Goal: Task Accomplishment & Management: Complete application form

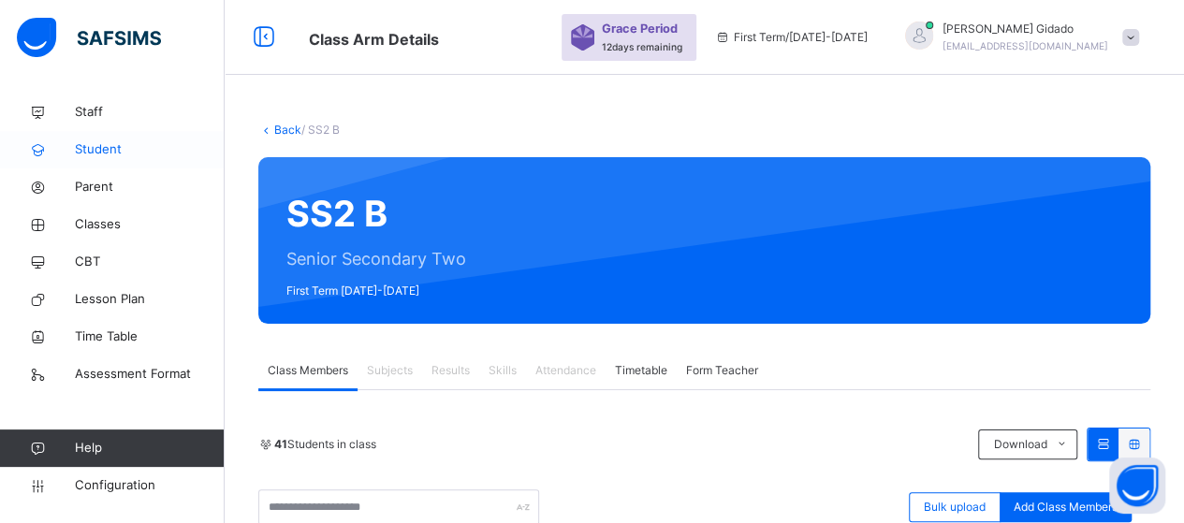
click at [105, 146] on span "Student" at bounding box center [150, 149] width 150 height 19
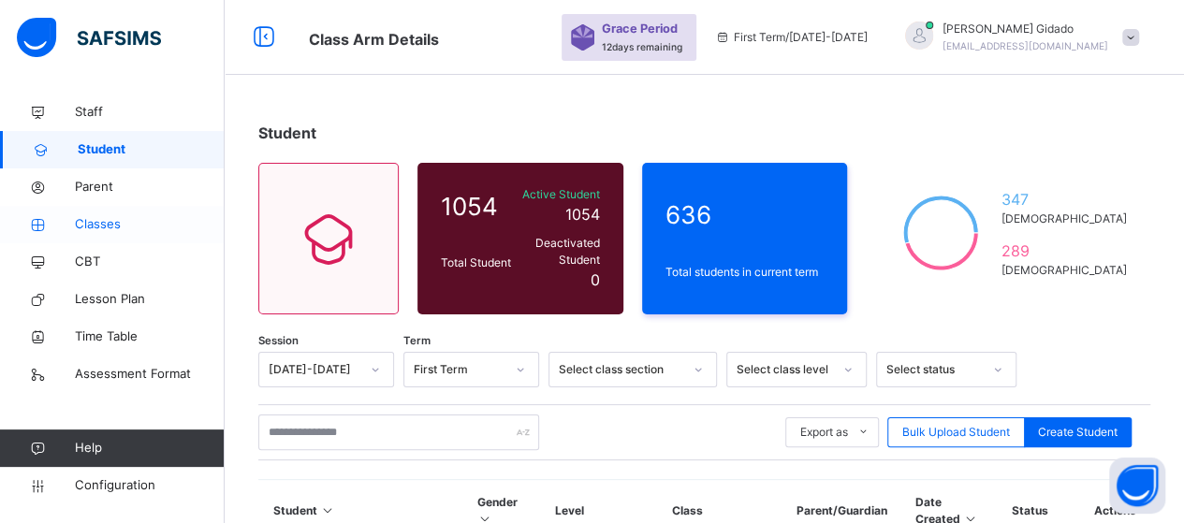
click at [113, 226] on span "Classes" at bounding box center [150, 224] width 150 height 19
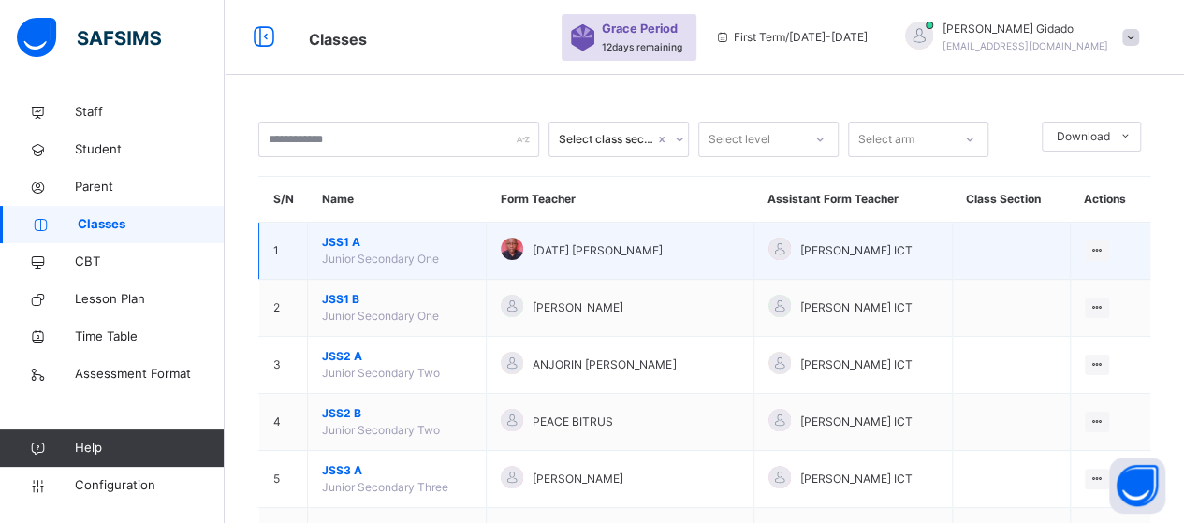
click at [345, 242] on span "JSS1 A" at bounding box center [397, 242] width 150 height 17
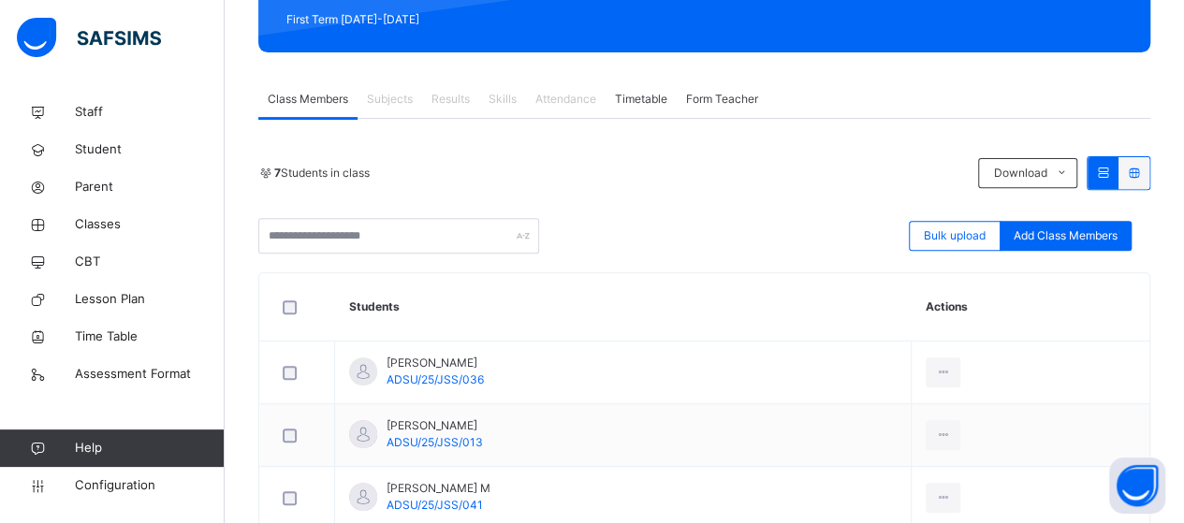
scroll to position [281, 0]
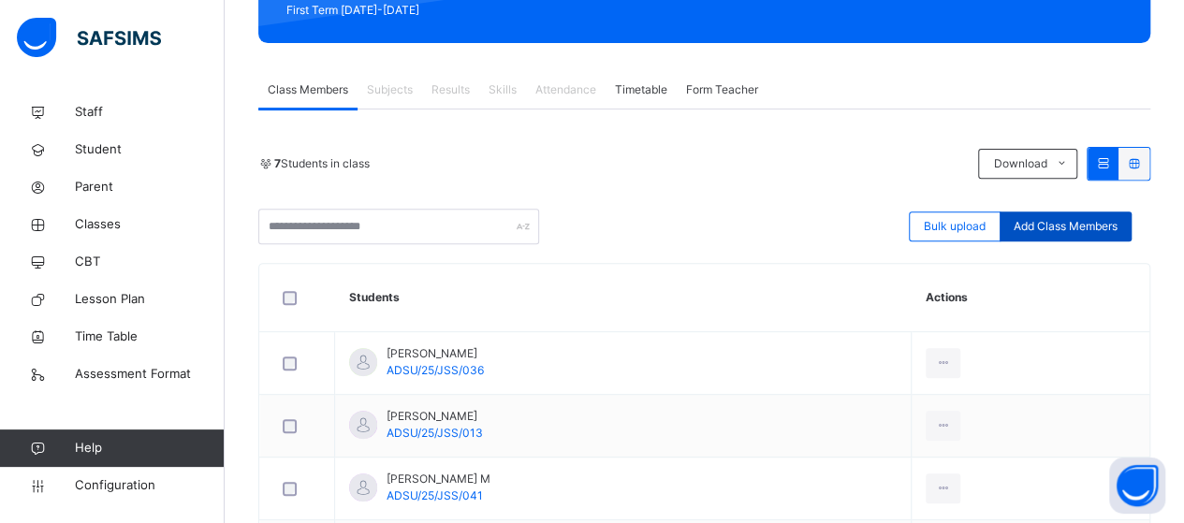
click at [1081, 228] on span "Add Class Members" at bounding box center [1065, 226] width 104 height 17
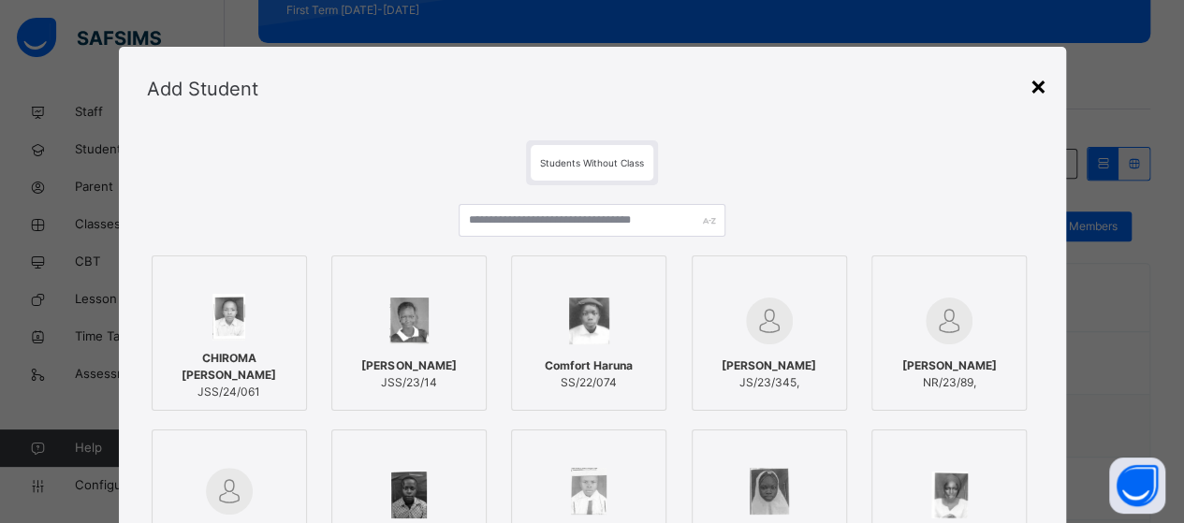
click at [1042, 92] on div "×" at bounding box center [1038, 84] width 18 height 39
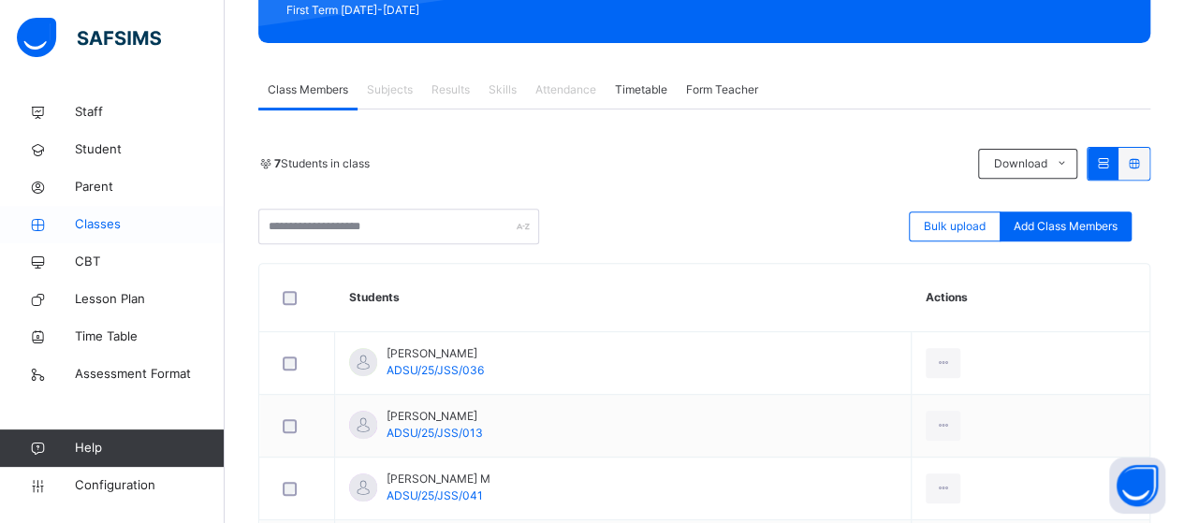
click at [99, 220] on span "Classes" at bounding box center [150, 224] width 150 height 19
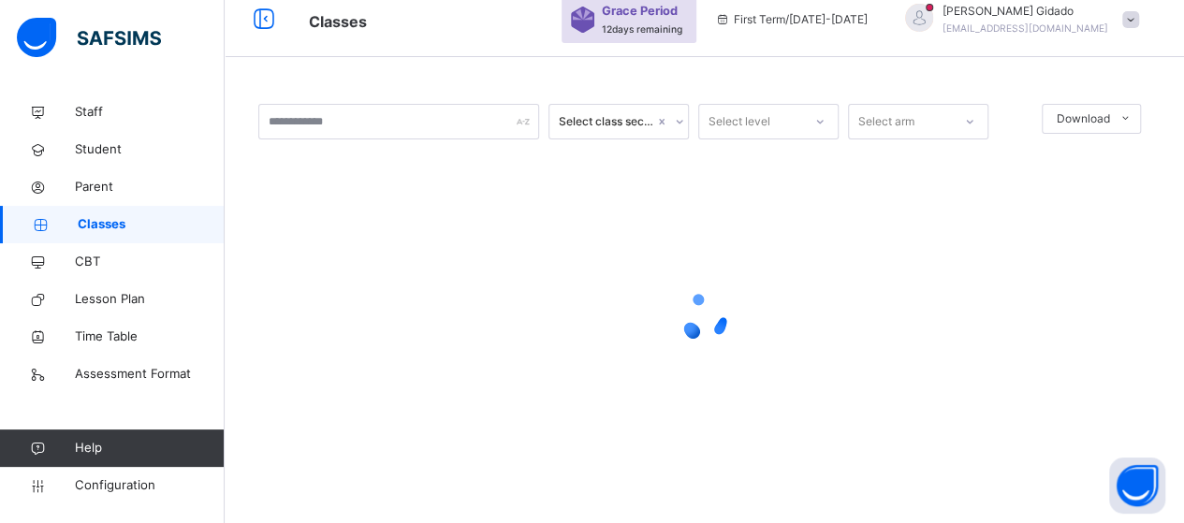
scroll to position [17, 0]
click at [86, 143] on span "Student" at bounding box center [150, 149] width 150 height 19
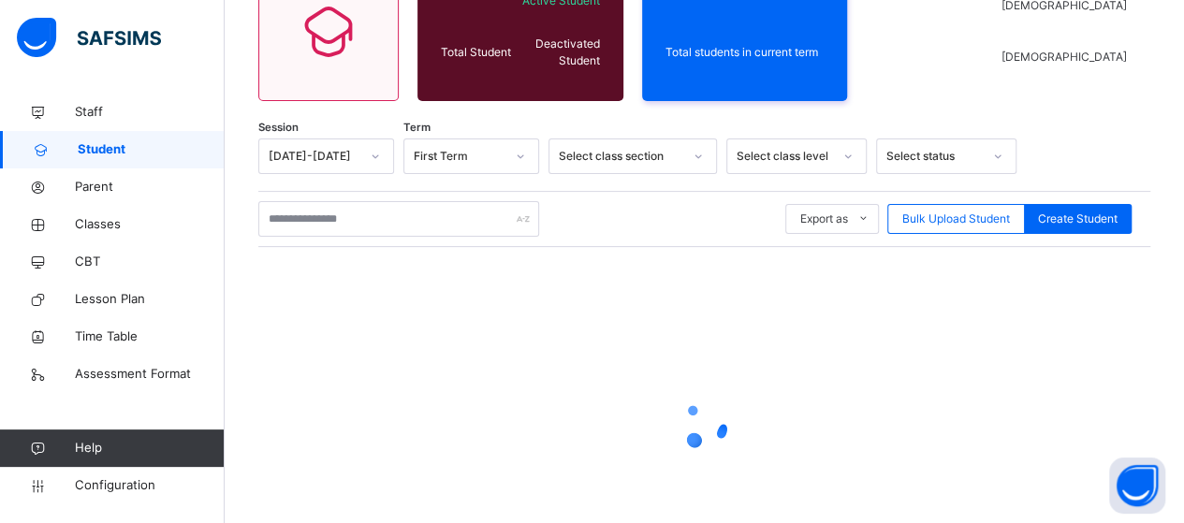
scroll to position [204, 0]
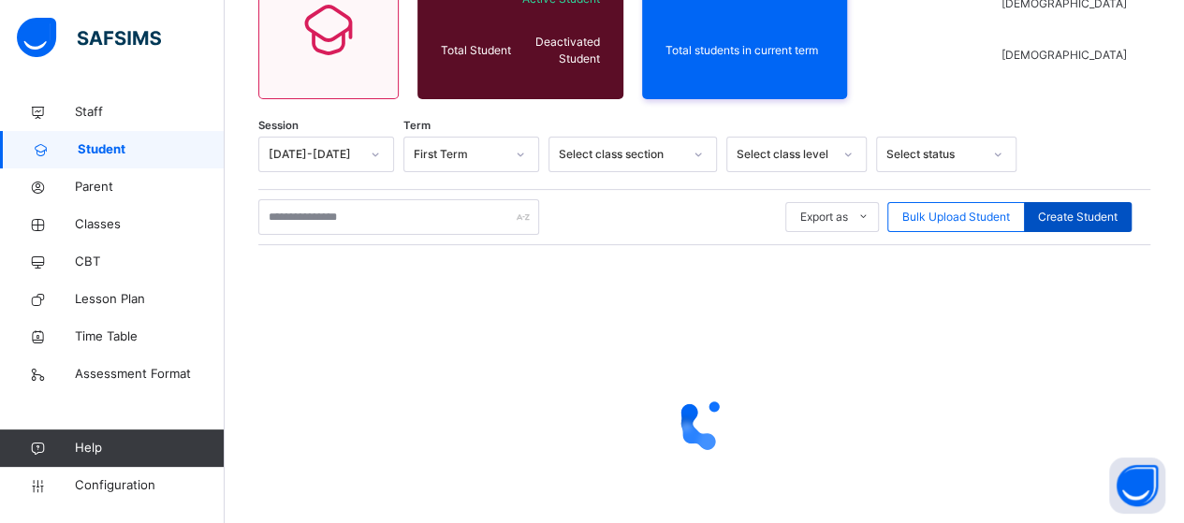
click at [1078, 214] on span "Create Student" at bounding box center [1078, 217] width 80 height 17
select select "**"
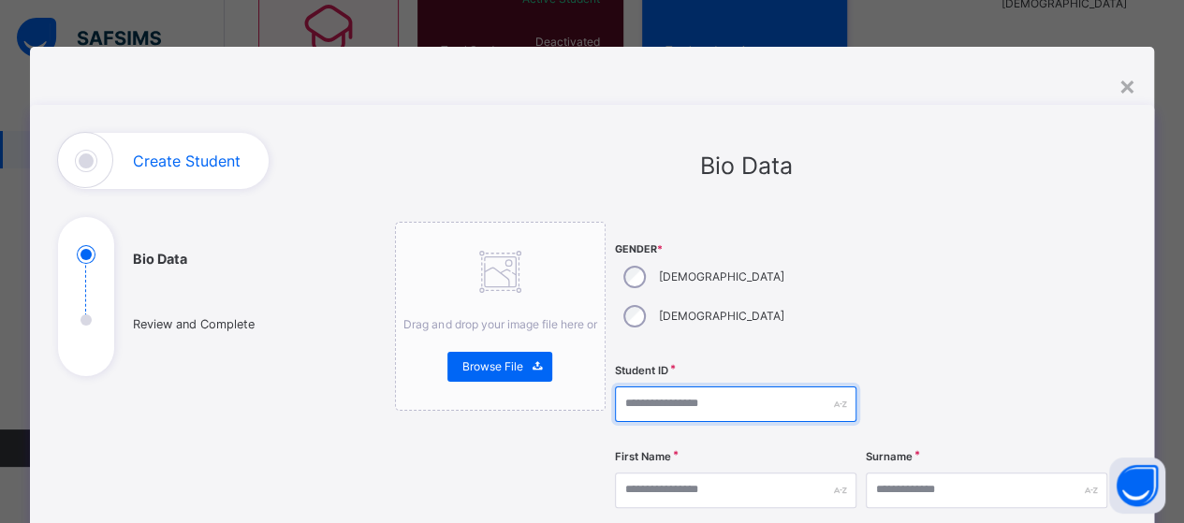
click at [640, 386] on input "text" at bounding box center [735, 404] width 241 height 36
type input "*"
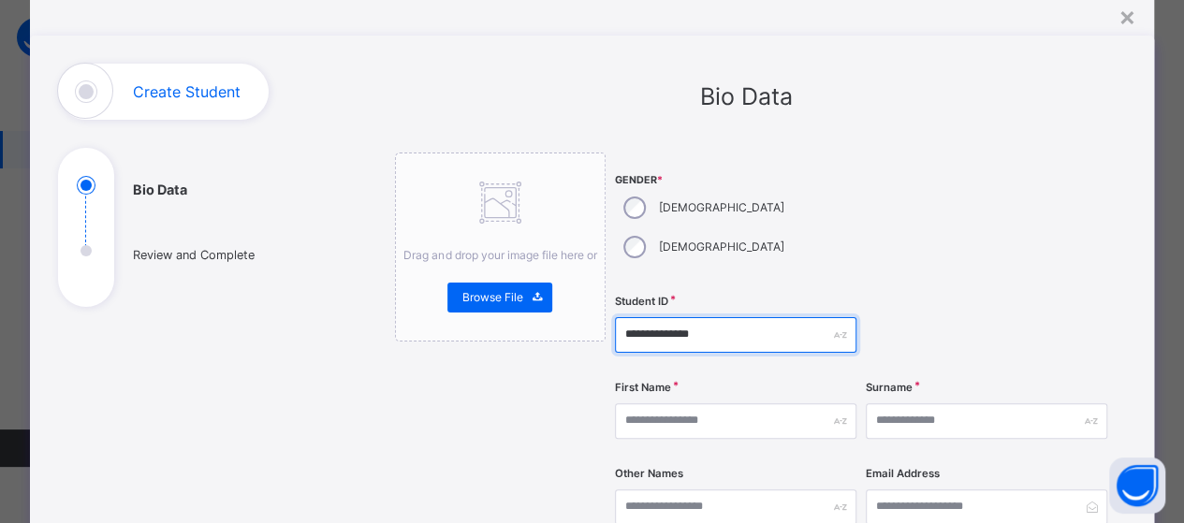
scroll to position [187, 0]
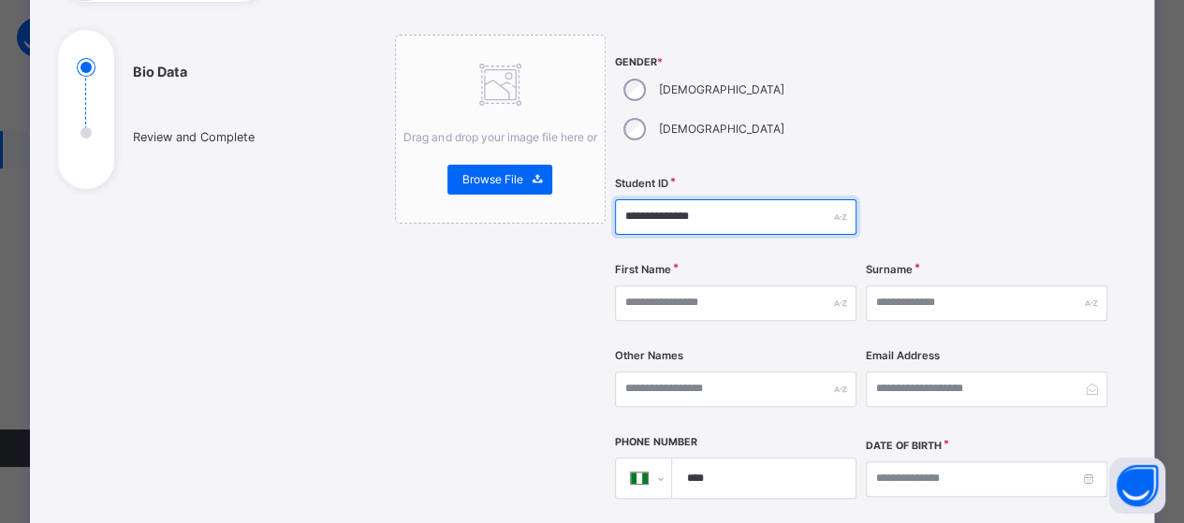
type input "**********"
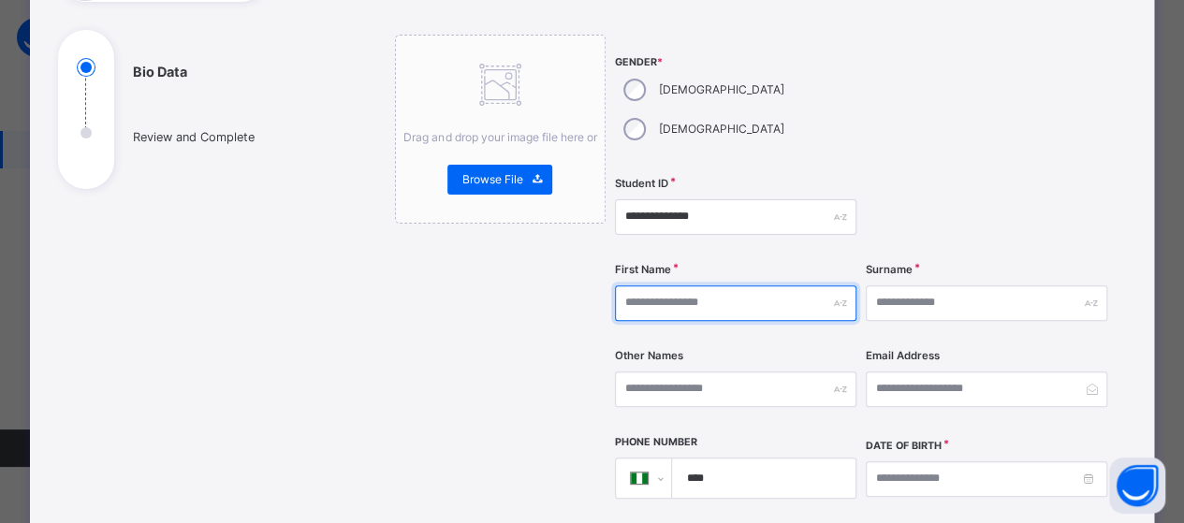
click at [732, 285] on input "text" at bounding box center [735, 303] width 241 height 36
type input "*******"
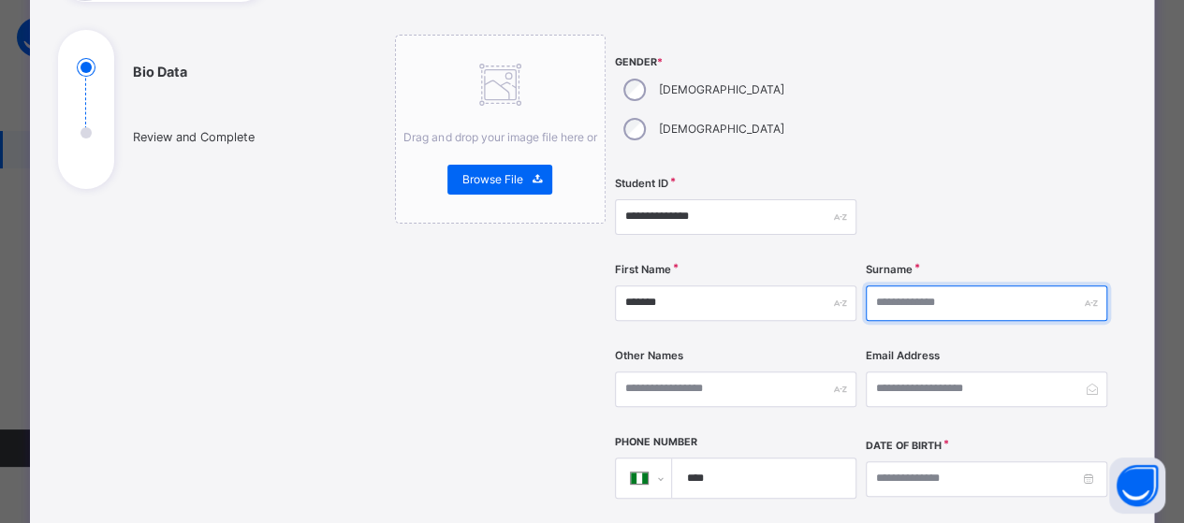
click at [946, 285] on input "text" at bounding box center [986, 303] width 241 height 36
type input "*****"
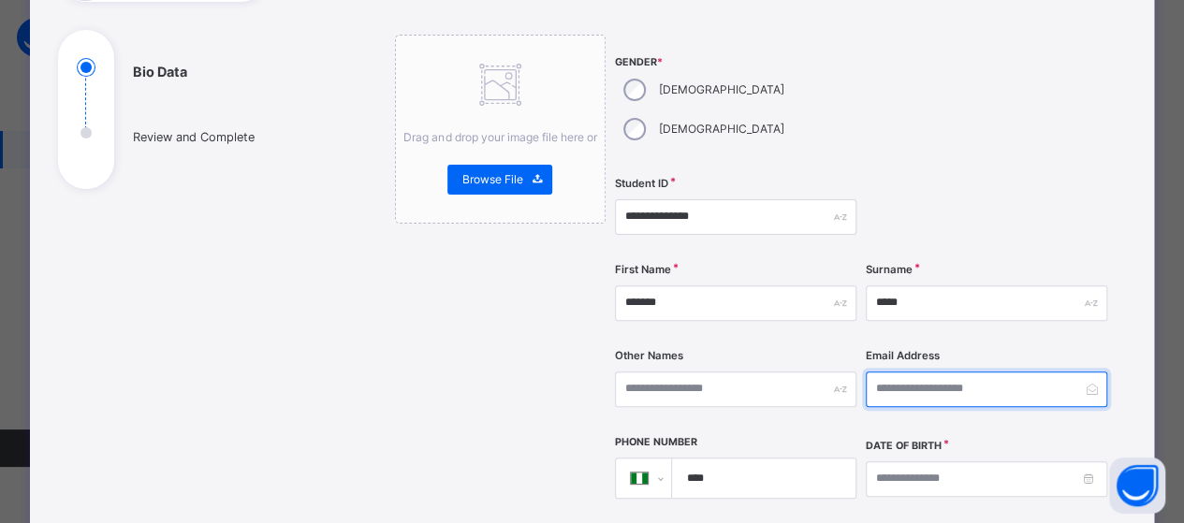
click at [1007, 371] on input "email" at bounding box center [986, 389] width 241 height 36
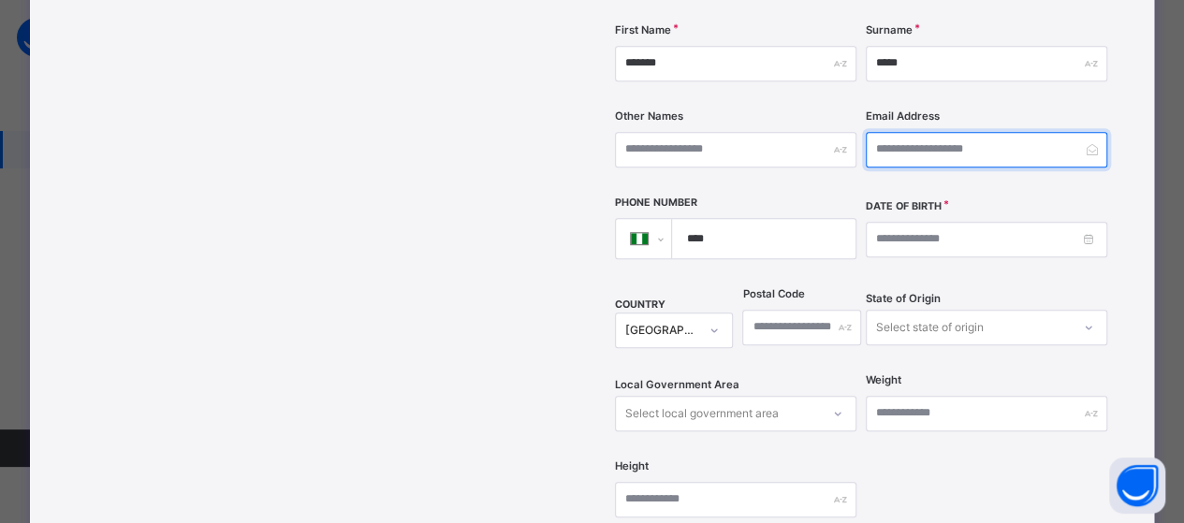
scroll to position [468, 0]
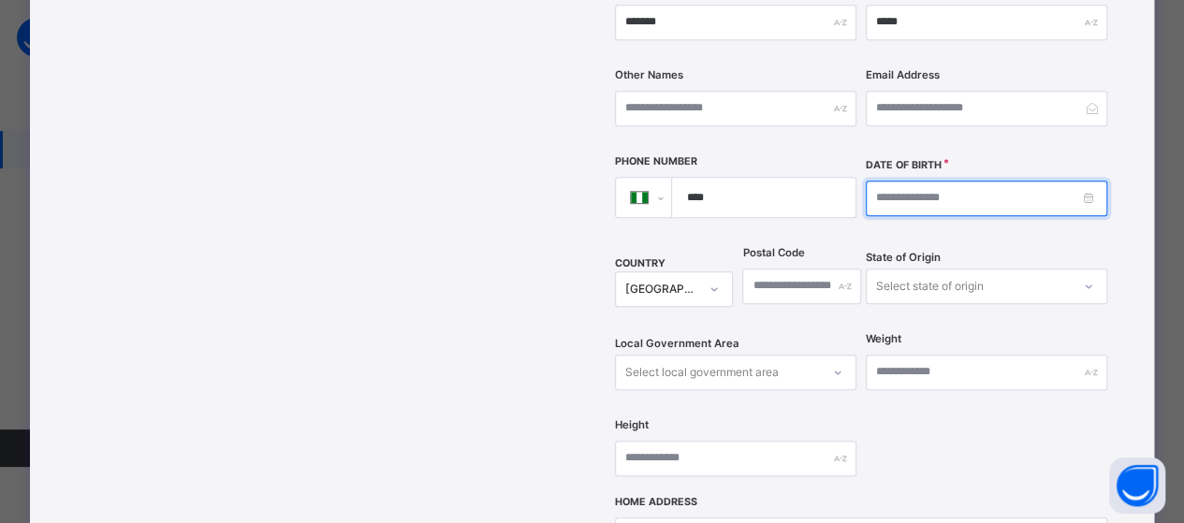
click at [1011, 181] on input at bounding box center [986, 199] width 241 height 36
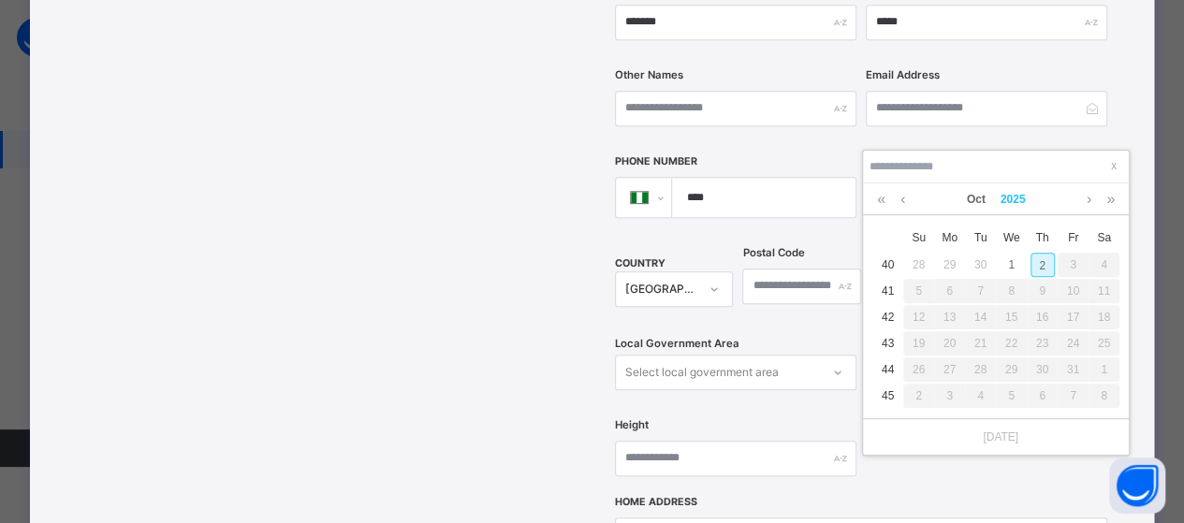
click at [1002, 200] on link "2025" at bounding box center [1013, 199] width 40 height 32
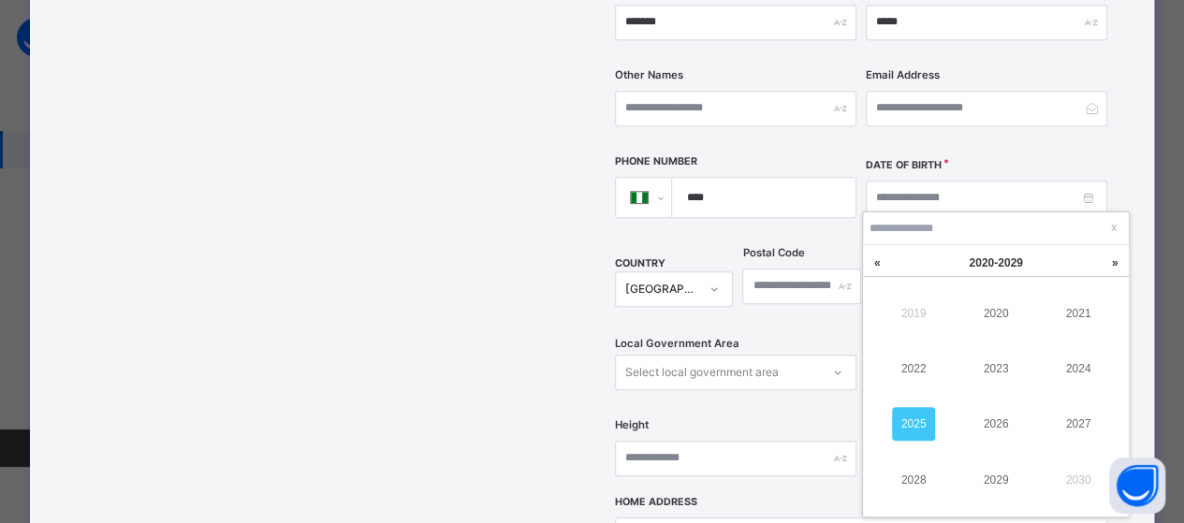
scroll to position [204, 0]
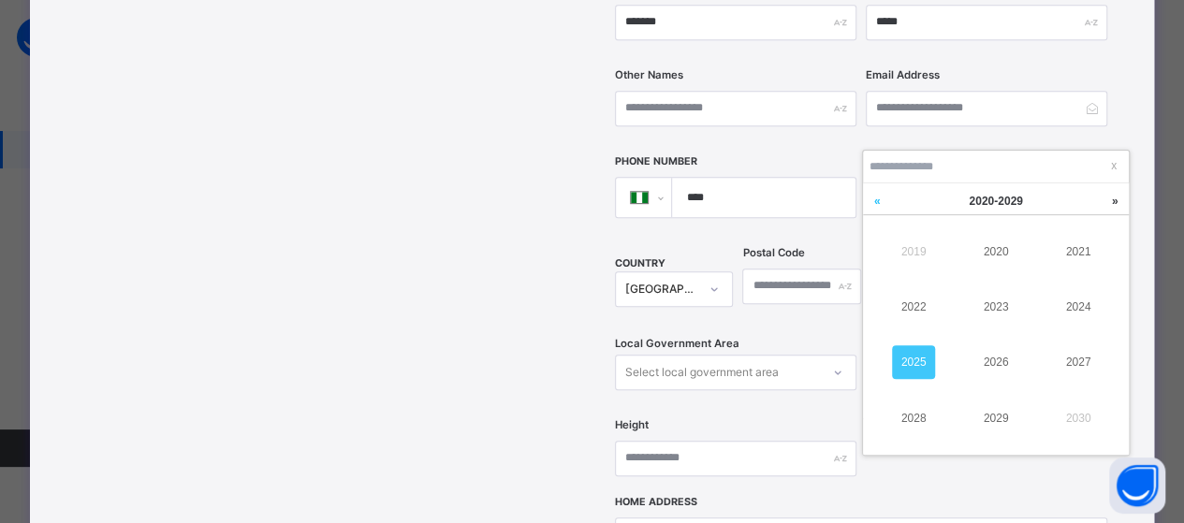
click at [876, 194] on link at bounding box center [877, 201] width 28 height 36
click at [985, 360] on link "2006" at bounding box center [995, 362] width 43 height 34
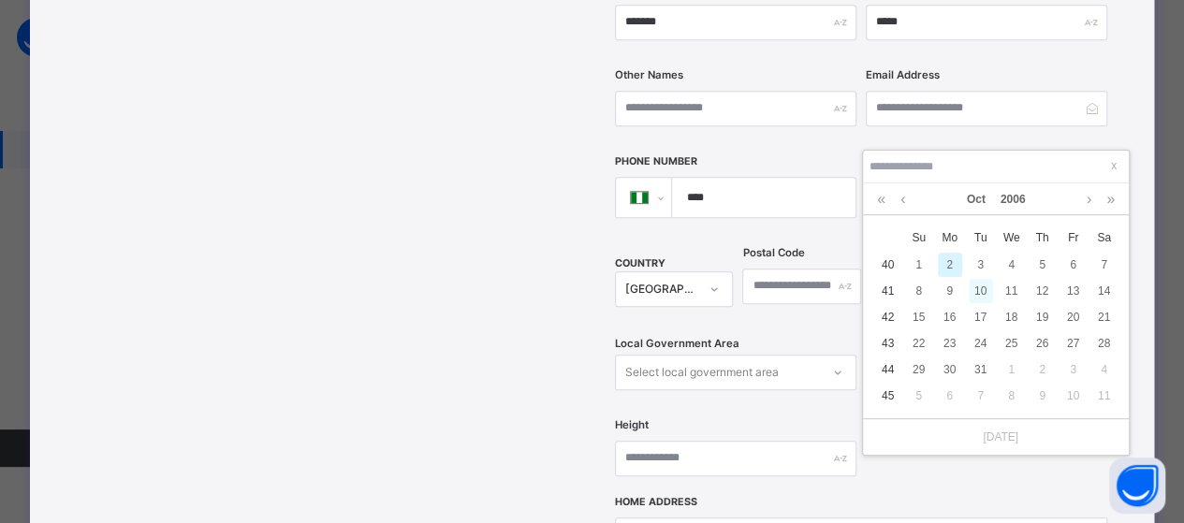
click at [983, 289] on div "10" at bounding box center [980, 291] width 24 height 24
type input "**********"
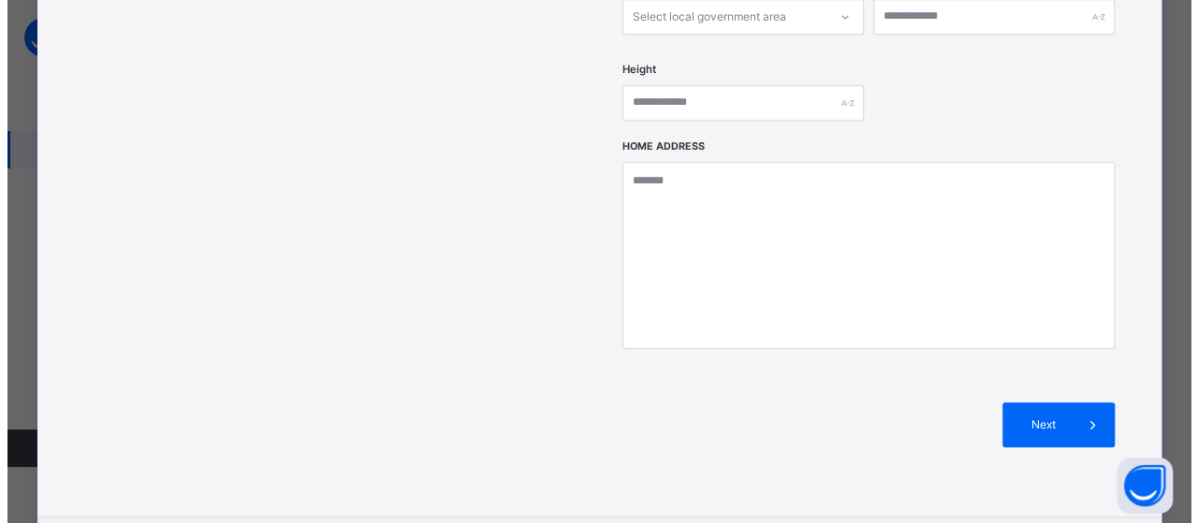
scroll to position [910, 0]
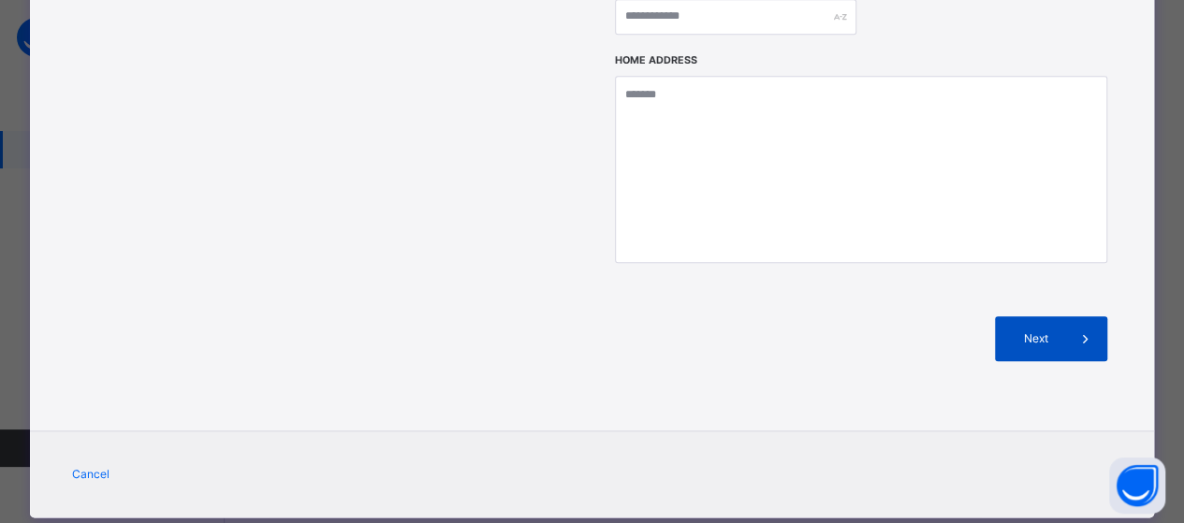
click at [1059, 330] on span "Next" at bounding box center [1035, 338] width 53 height 17
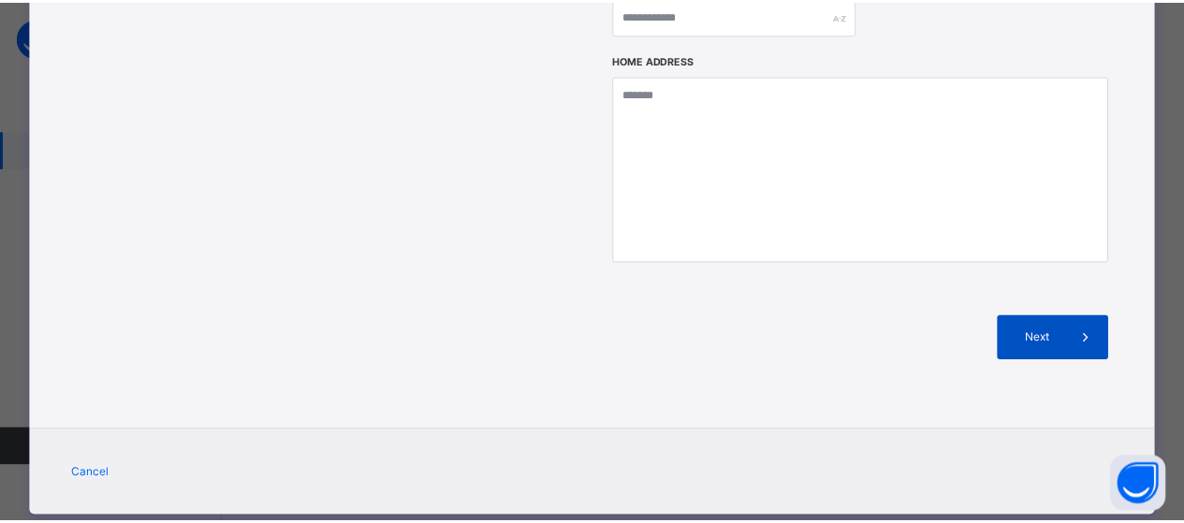
scroll to position [504, 0]
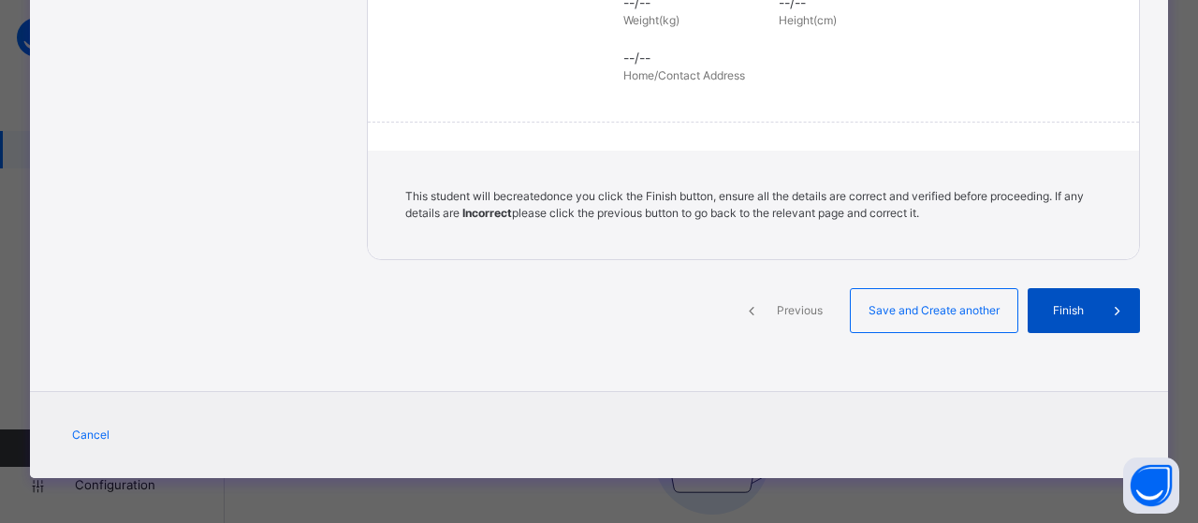
click at [1067, 311] on span "Finish" at bounding box center [1067, 310] width 53 height 17
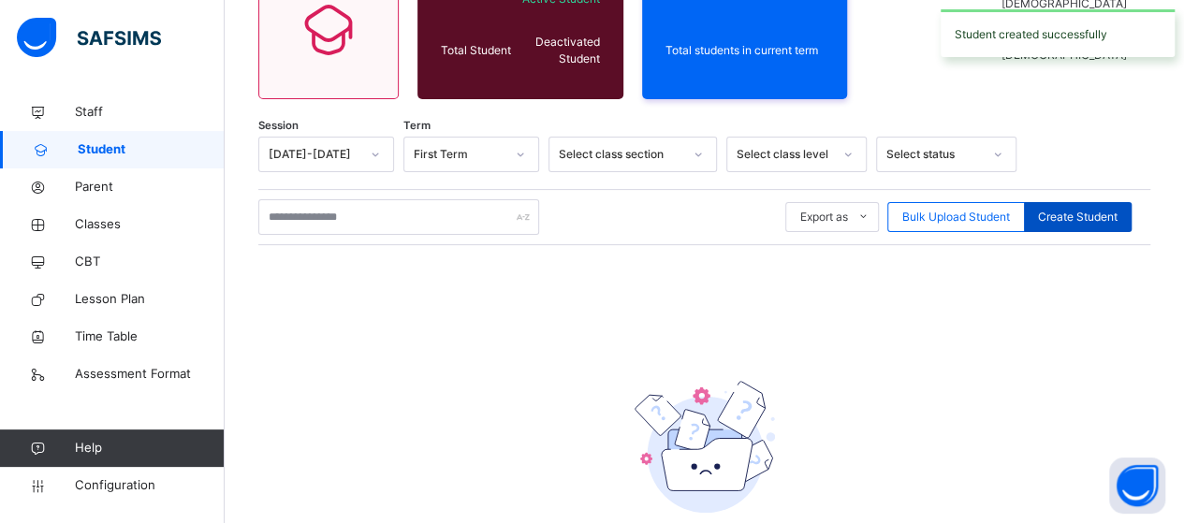
click at [1107, 217] on span "Create Student" at bounding box center [1078, 217] width 80 height 17
select select "**"
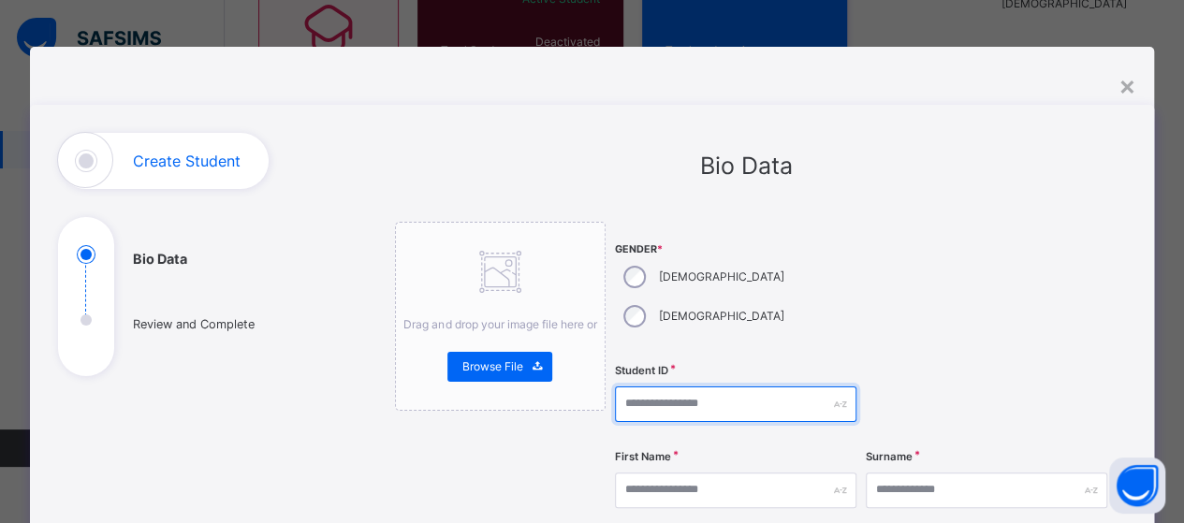
click at [717, 386] on input "text" at bounding box center [735, 404] width 241 height 36
type input "**********"
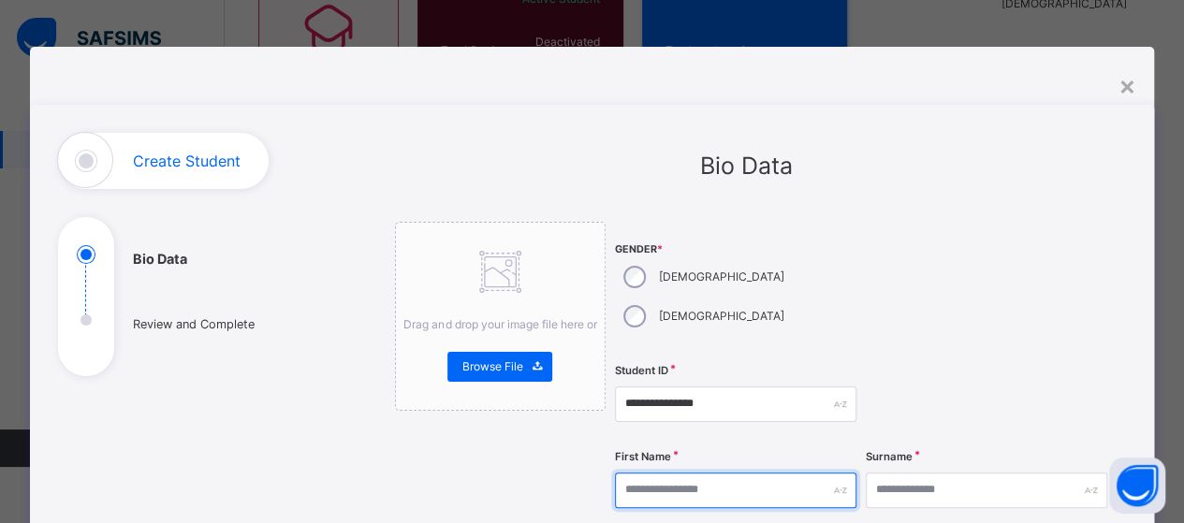
click at [665, 473] on input "text" at bounding box center [735, 491] width 241 height 36
type input "********"
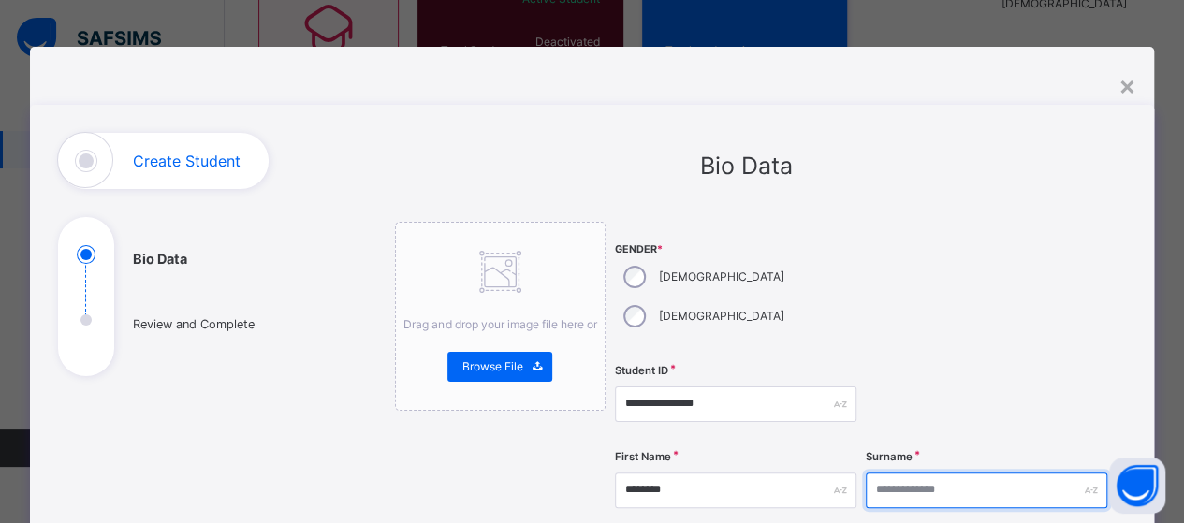
click at [973, 473] on input "text" at bounding box center [986, 491] width 241 height 36
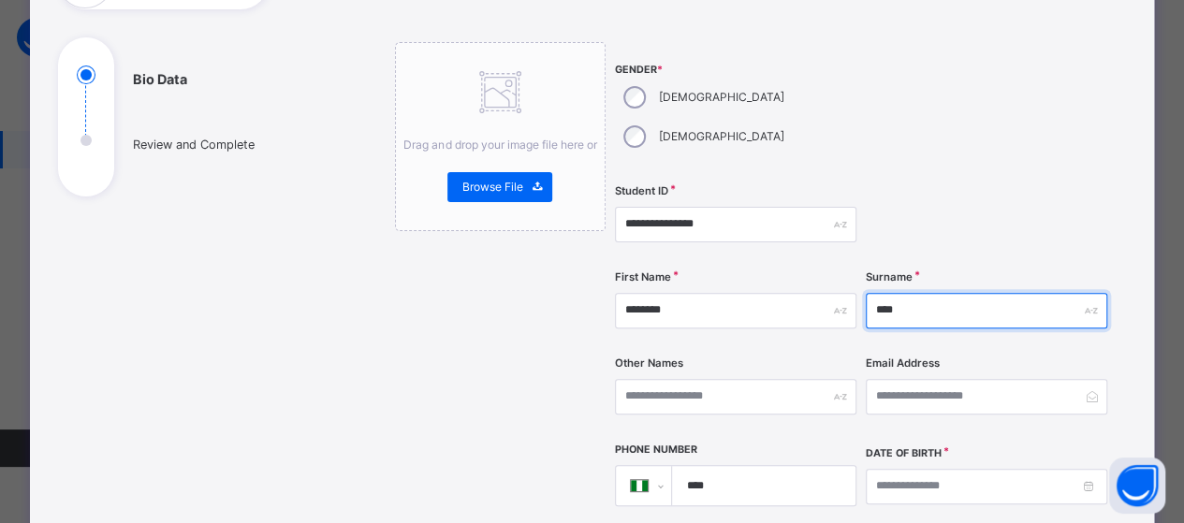
scroll to position [187, 0]
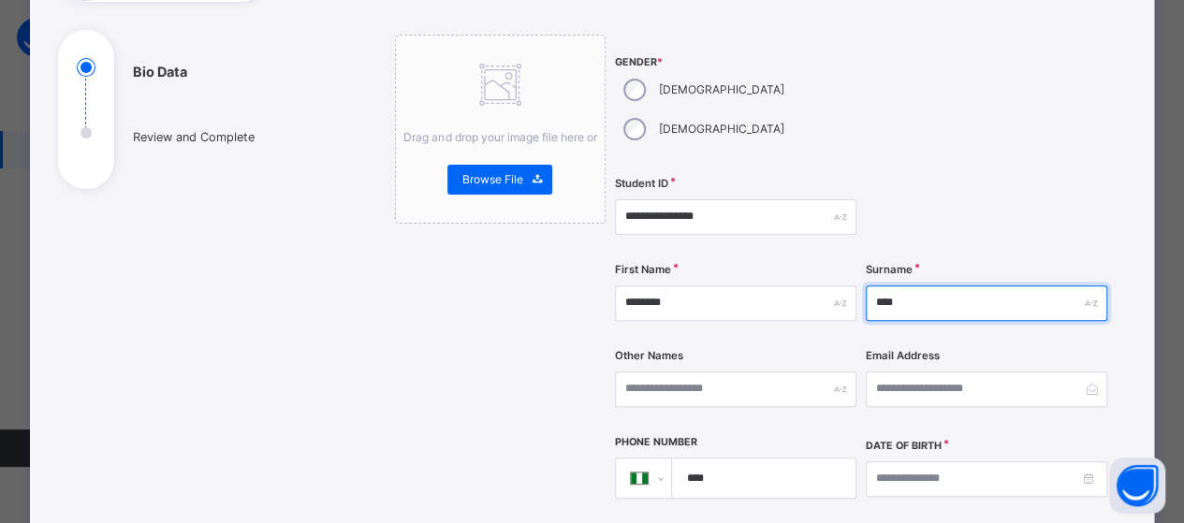
type input "****"
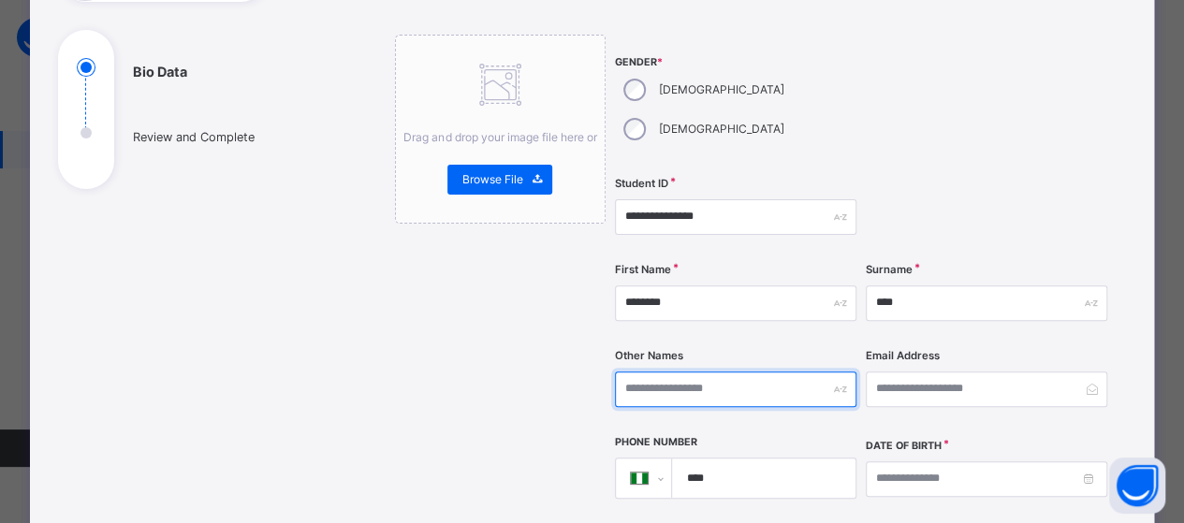
click at [674, 371] on input "text" at bounding box center [735, 389] width 241 height 36
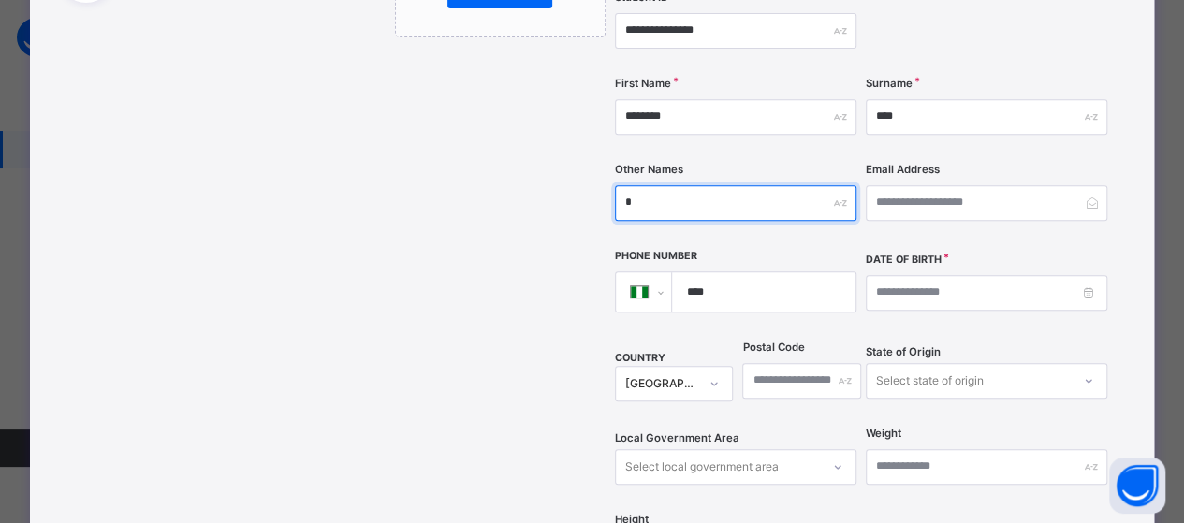
scroll to position [374, 0]
type input "*"
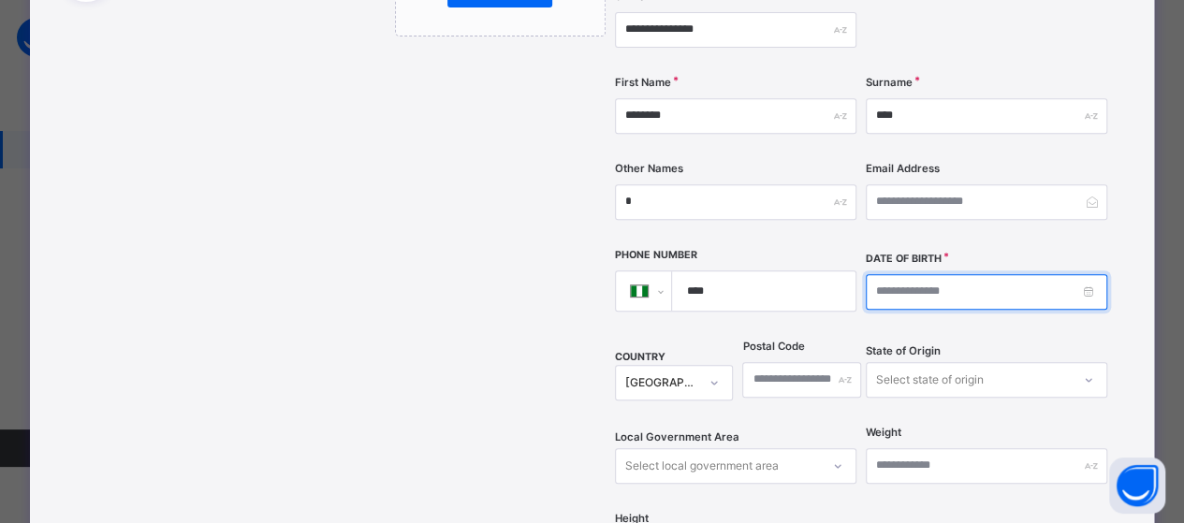
click at [968, 274] on input at bounding box center [986, 292] width 241 height 36
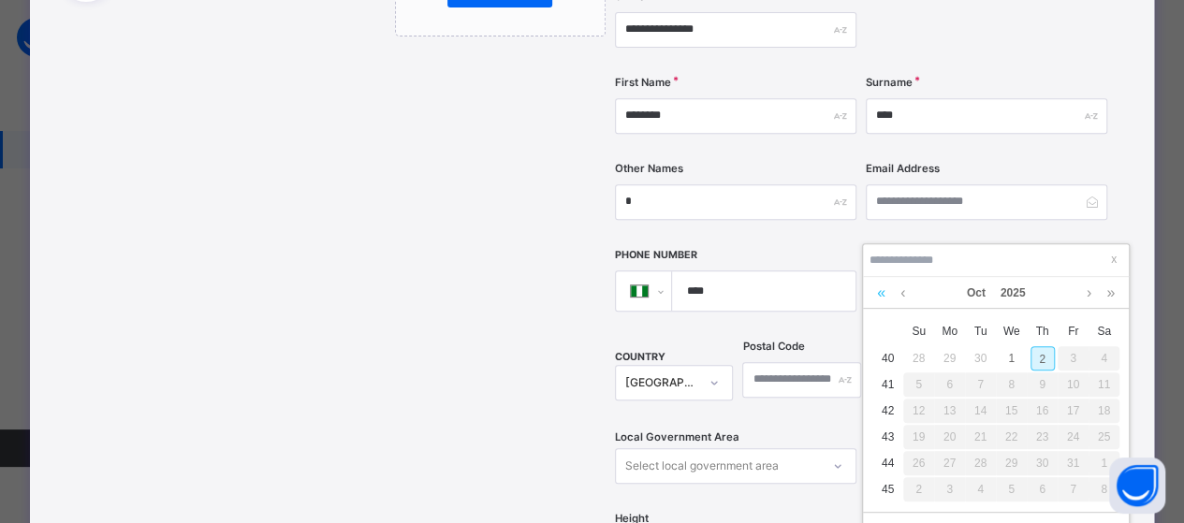
click at [874, 290] on link at bounding box center [881, 293] width 18 height 32
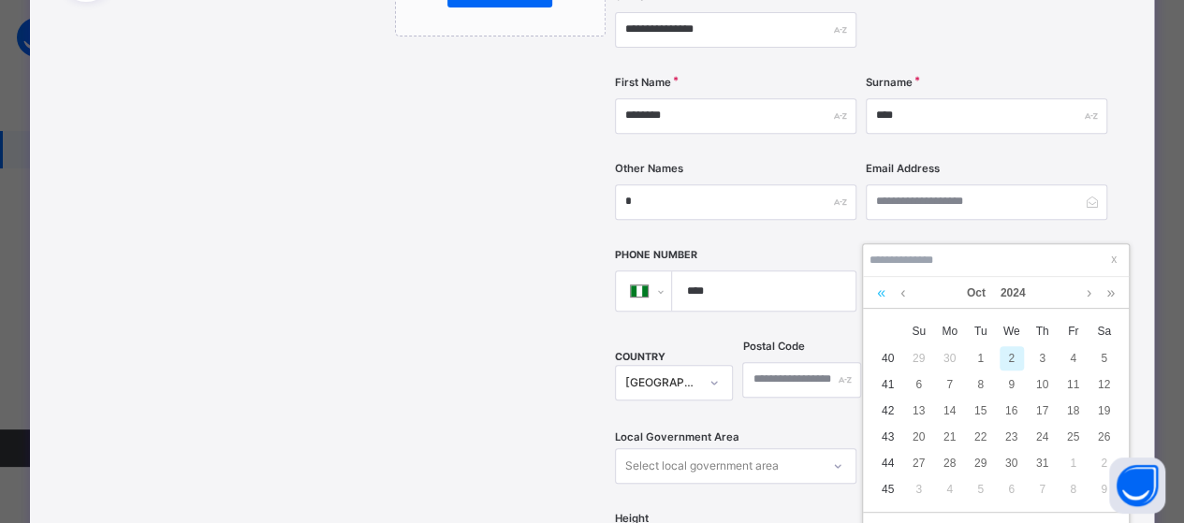
click at [875, 290] on link at bounding box center [881, 293] width 18 height 32
click at [877, 290] on link at bounding box center [881, 293] width 18 height 32
click at [878, 290] on link at bounding box center [881, 293] width 18 height 32
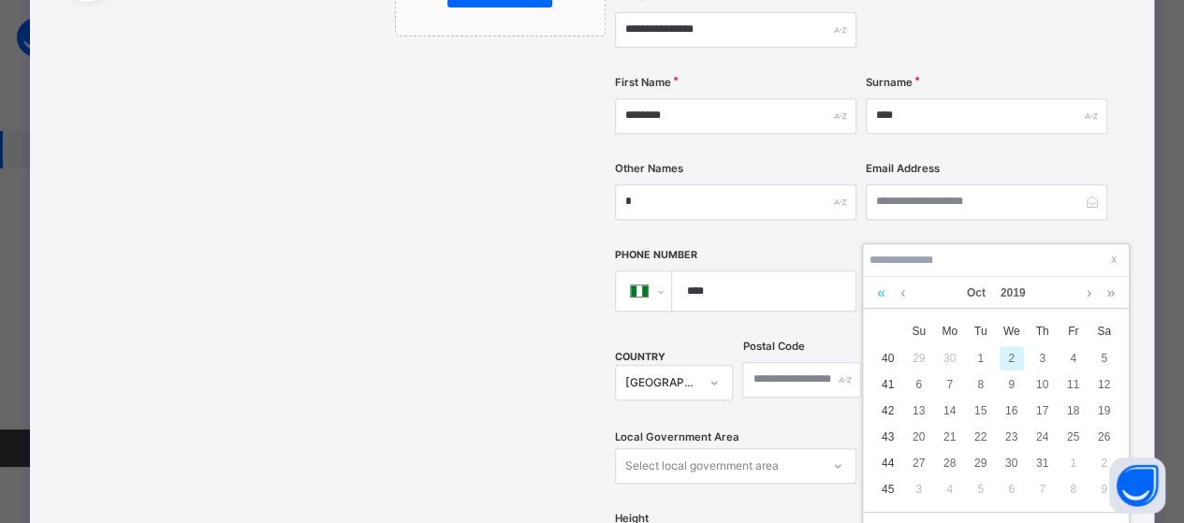
click at [878, 290] on link at bounding box center [881, 293] width 18 height 32
click at [878, 289] on link at bounding box center [881, 293] width 18 height 32
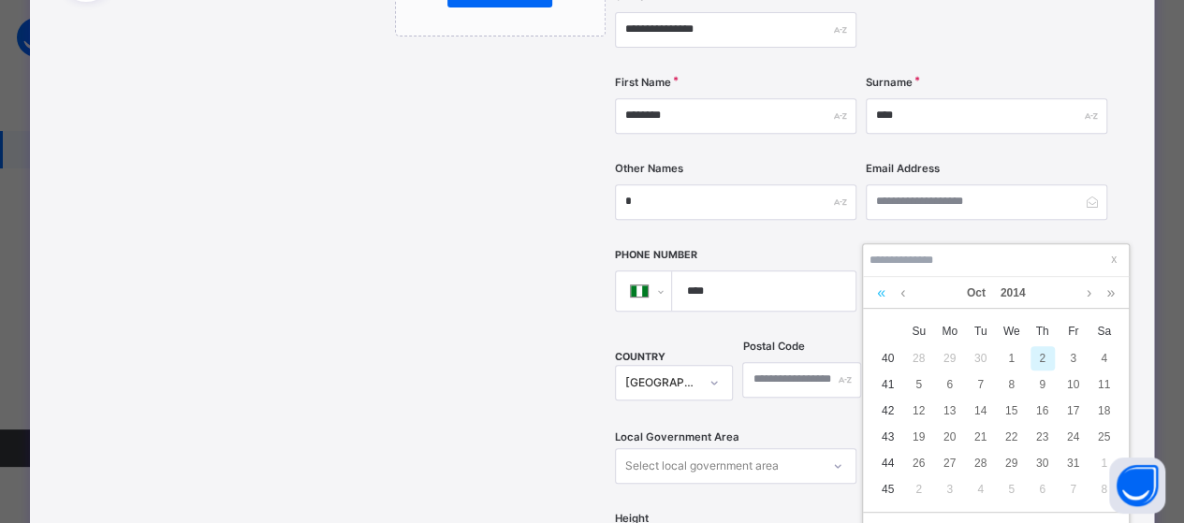
click at [878, 289] on link at bounding box center [881, 293] width 18 height 32
click at [1113, 287] on link at bounding box center [1110, 293] width 18 height 32
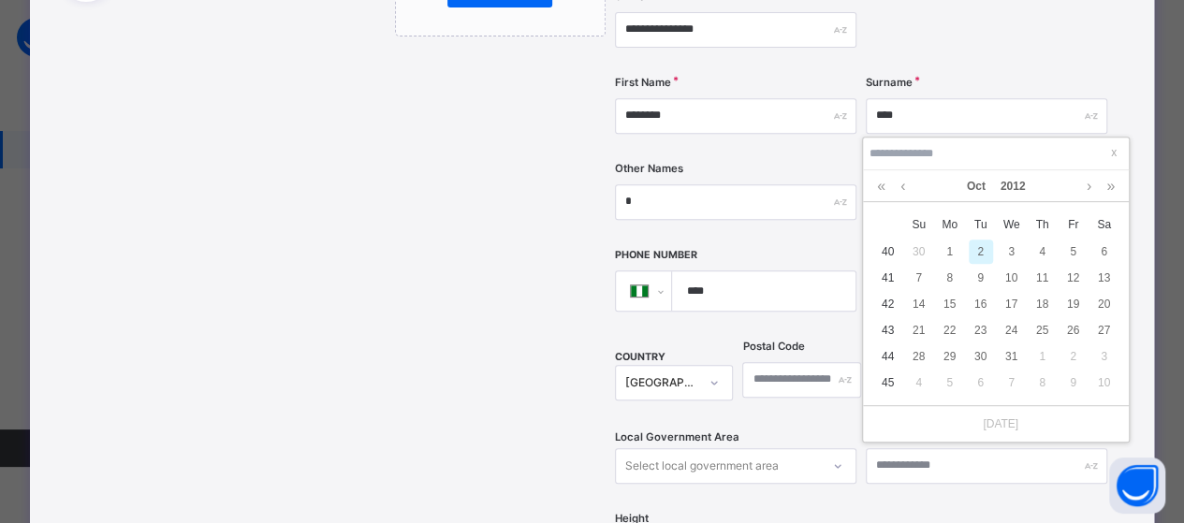
scroll to position [314, 0]
click at [950, 273] on div "8" at bounding box center [950, 274] width 24 height 24
type input "**********"
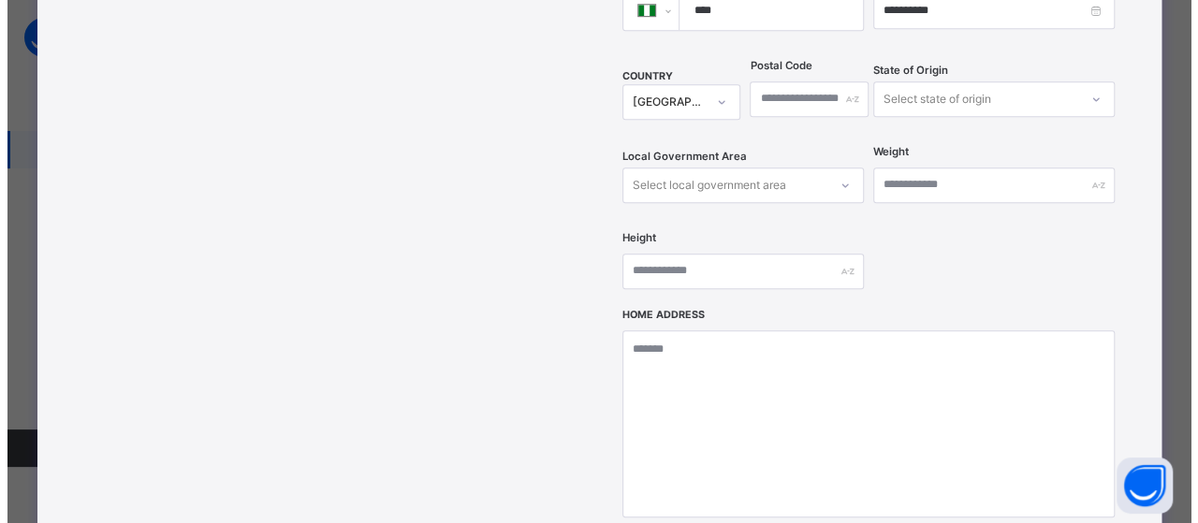
scroll to position [910, 0]
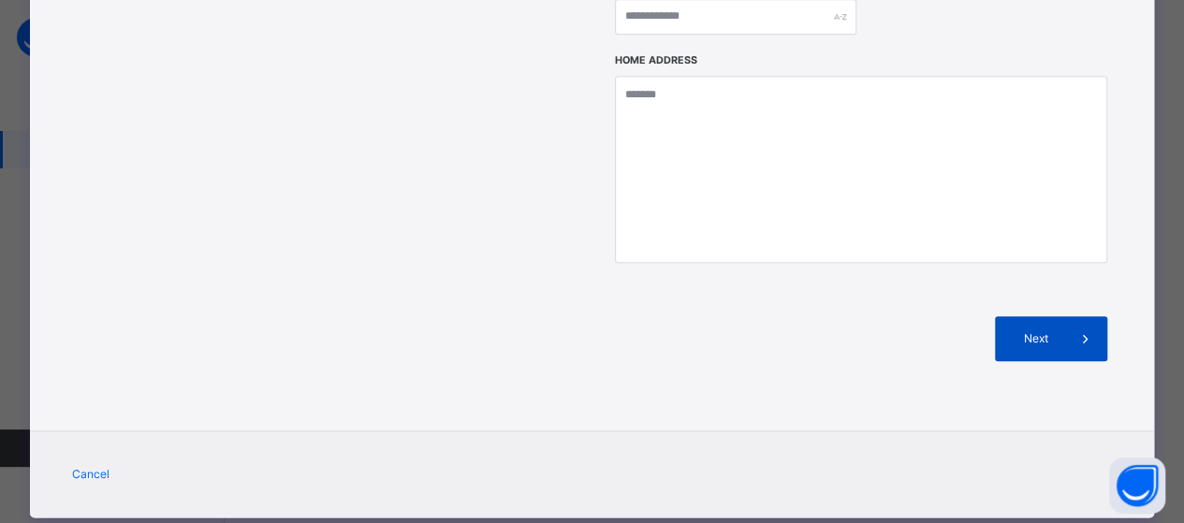
click at [1054, 330] on span "Next" at bounding box center [1035, 338] width 53 height 17
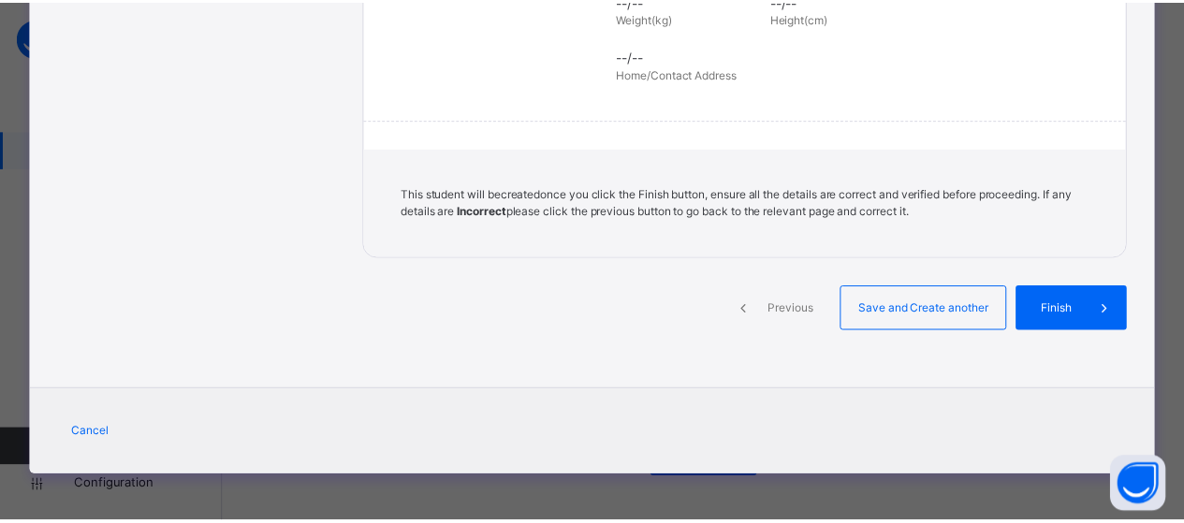
scroll to position [504, 0]
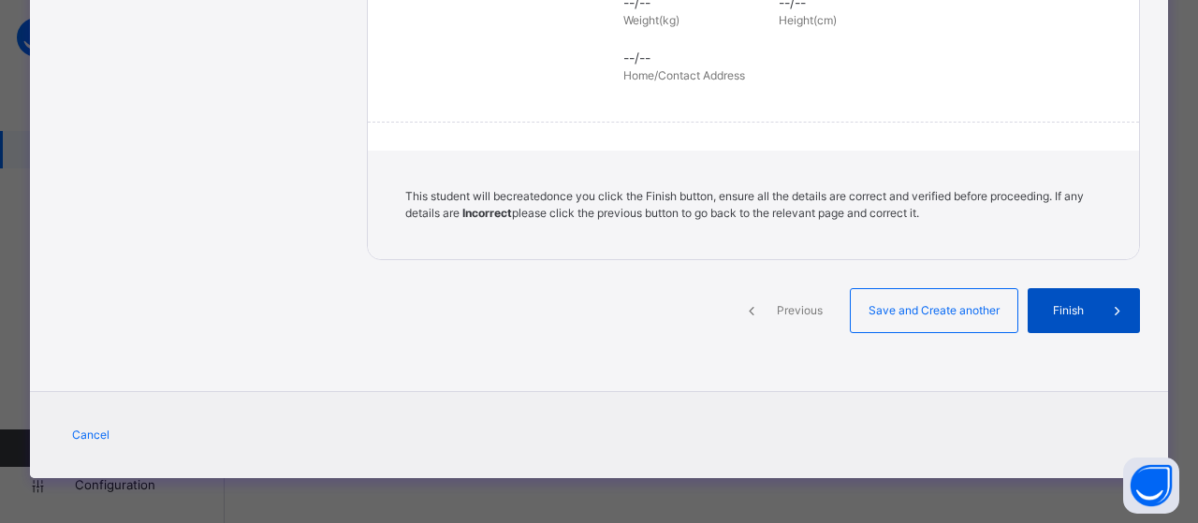
click at [1070, 309] on span "Finish" at bounding box center [1067, 310] width 53 height 17
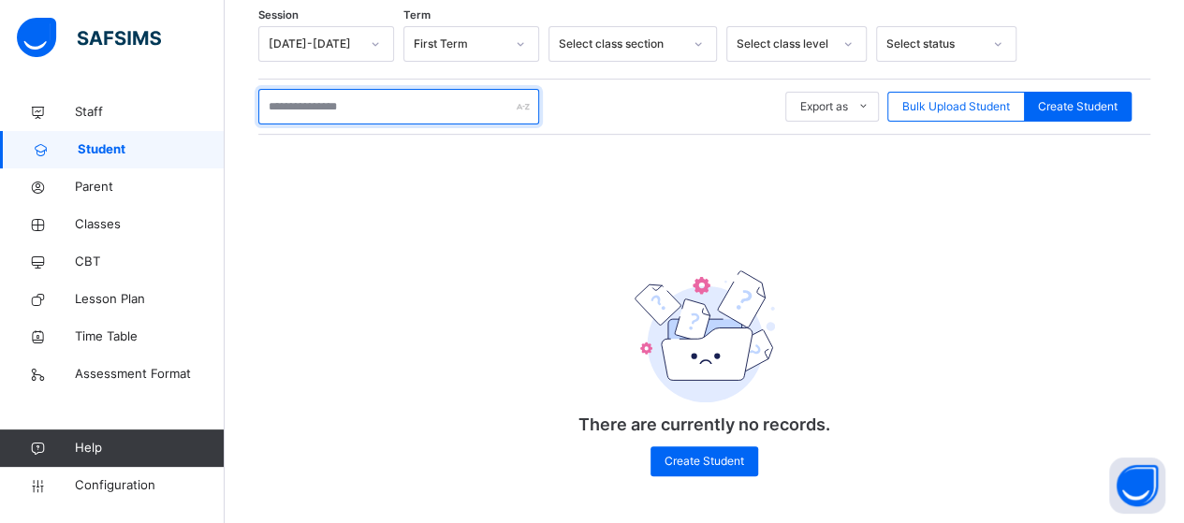
click at [404, 98] on input "text" at bounding box center [398, 107] width 281 height 36
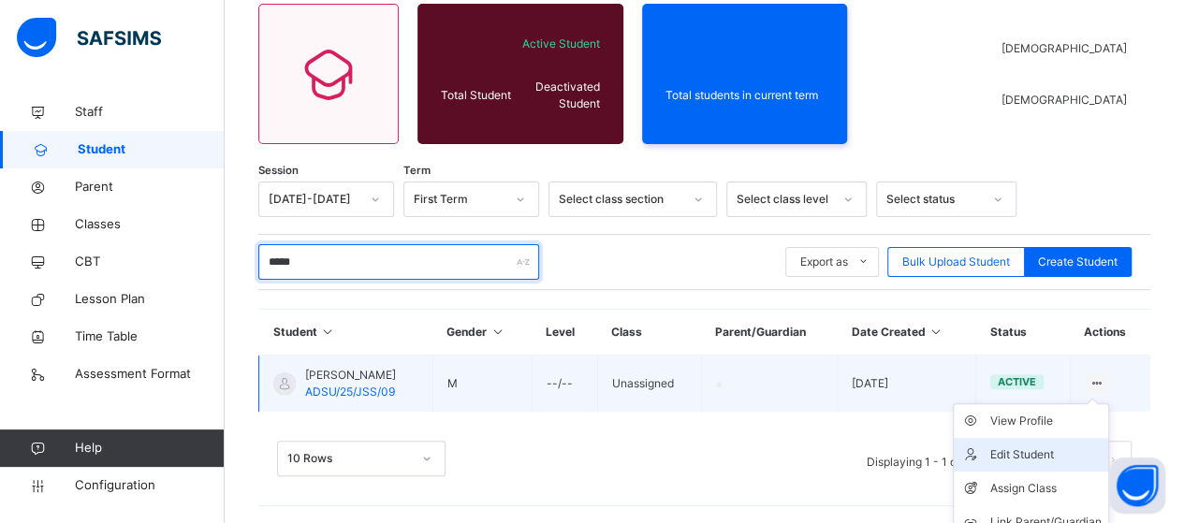
scroll to position [208, 0]
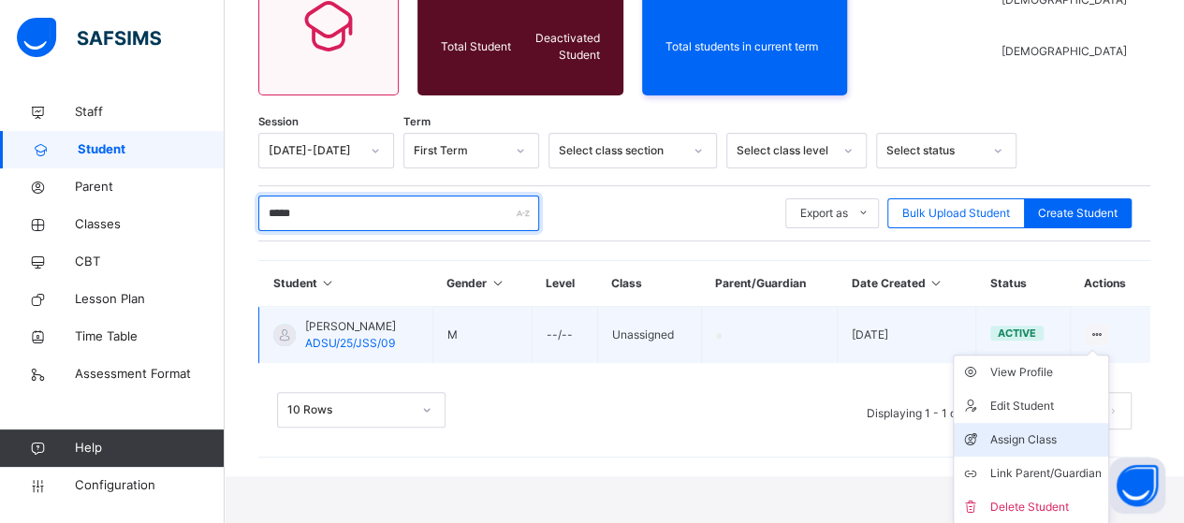
type input "*****"
click at [1067, 435] on div "Assign Class" at bounding box center [1044, 439] width 111 height 19
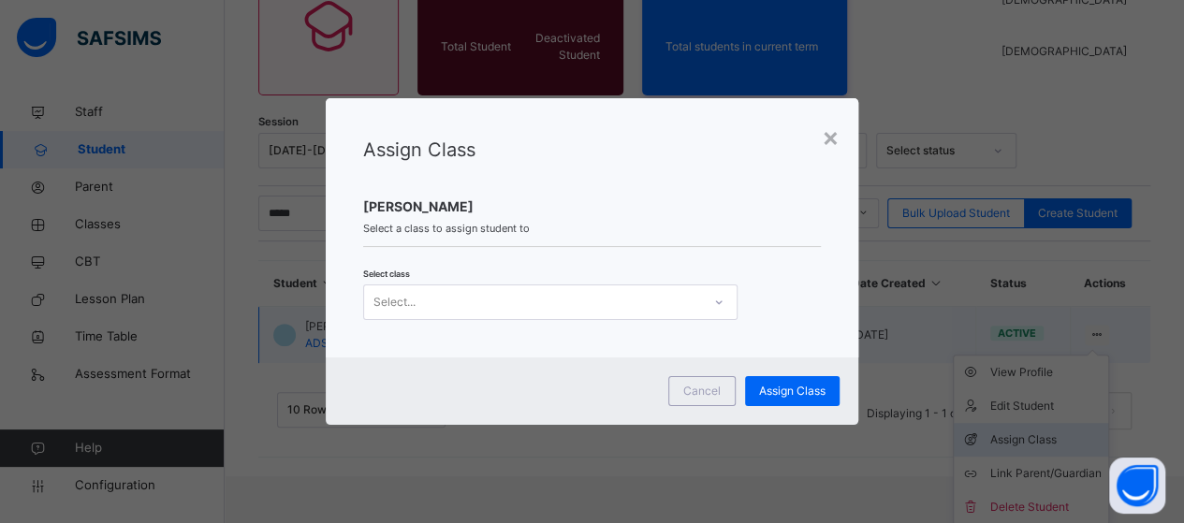
scroll to position [159, 0]
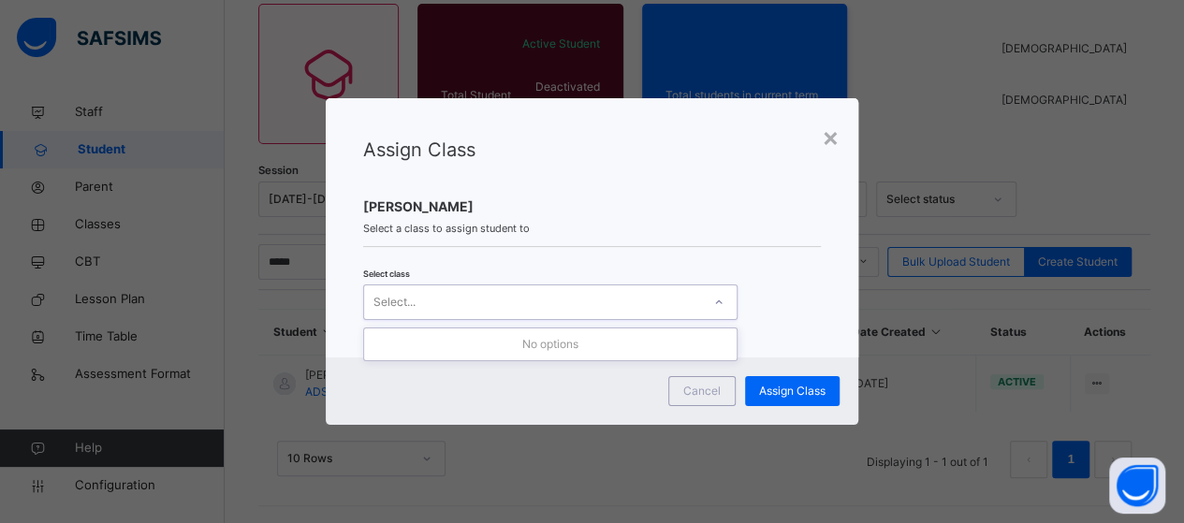
click at [713, 305] on icon at bounding box center [718, 302] width 11 height 19
click at [716, 304] on icon at bounding box center [718, 302] width 11 height 19
click at [707, 255] on div "Assign Class [PERSON_NAME] Select a class to assign student to Select class 0 r…" at bounding box center [592, 227] width 532 height 259
click at [791, 289] on div "Select class Select..." at bounding box center [592, 293] width 458 height 54
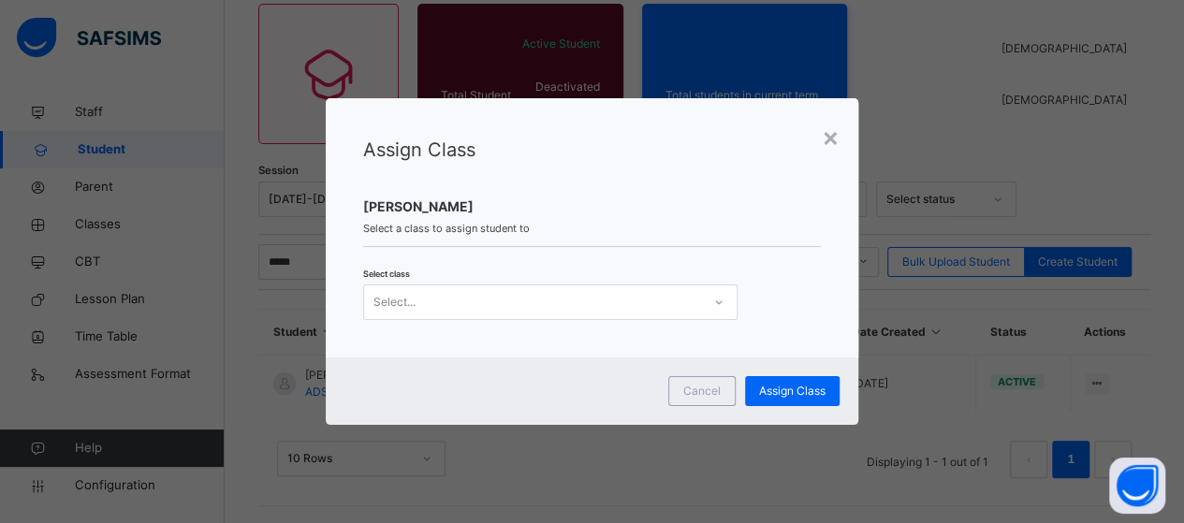
click at [954, 134] on div "× Assign Class [PERSON_NAME] Select a class to assign student to Select class S…" at bounding box center [592, 261] width 1184 height 523
click at [718, 392] on span "Cancel" at bounding box center [701, 391] width 37 height 17
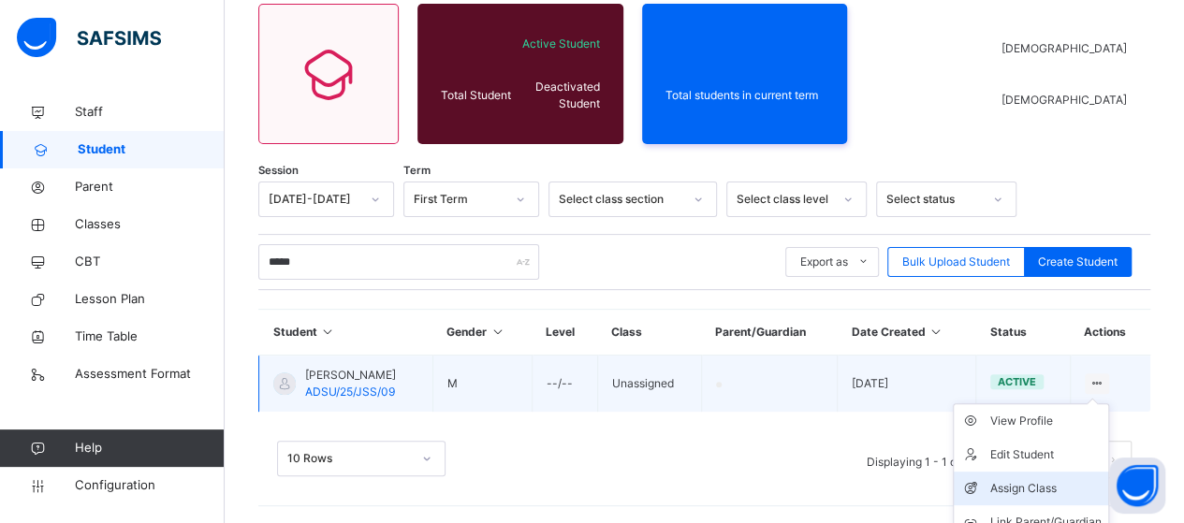
click at [1054, 480] on div "Assign Class" at bounding box center [1044, 488] width 111 height 19
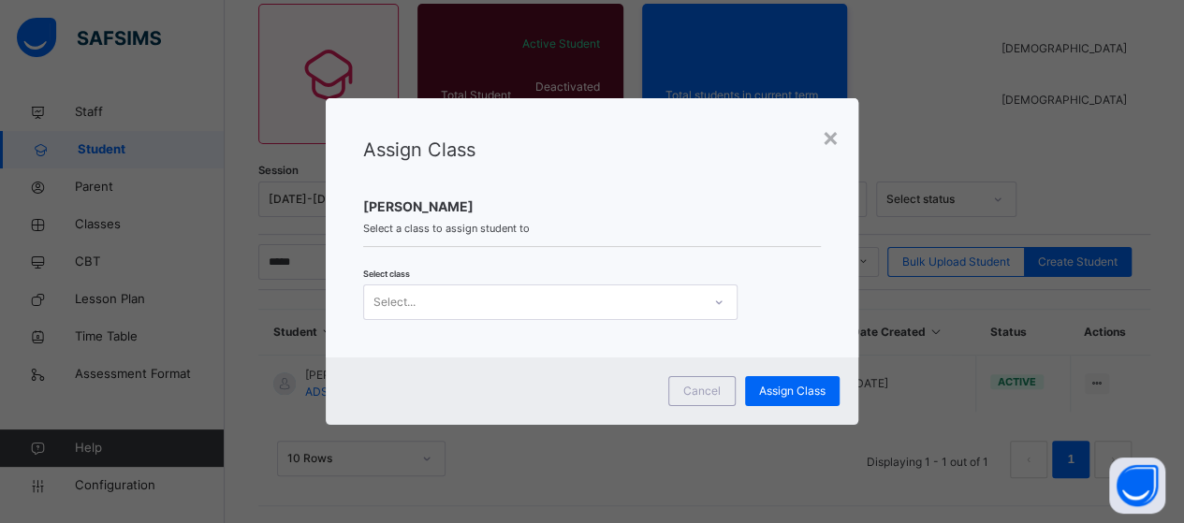
click at [715, 306] on icon at bounding box center [718, 302] width 11 height 19
click at [1034, 114] on div "× Assign Class [PERSON_NAME] Select a class to assign student to Select class S…" at bounding box center [592, 261] width 1184 height 523
click at [829, 139] on div "×" at bounding box center [831, 136] width 18 height 39
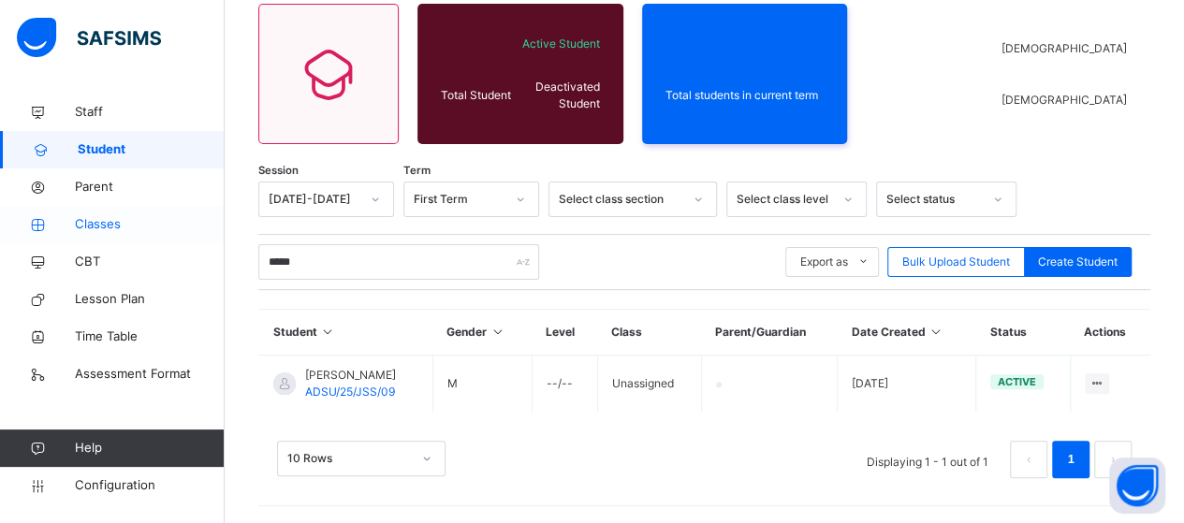
click at [97, 224] on span "Classes" at bounding box center [150, 224] width 150 height 19
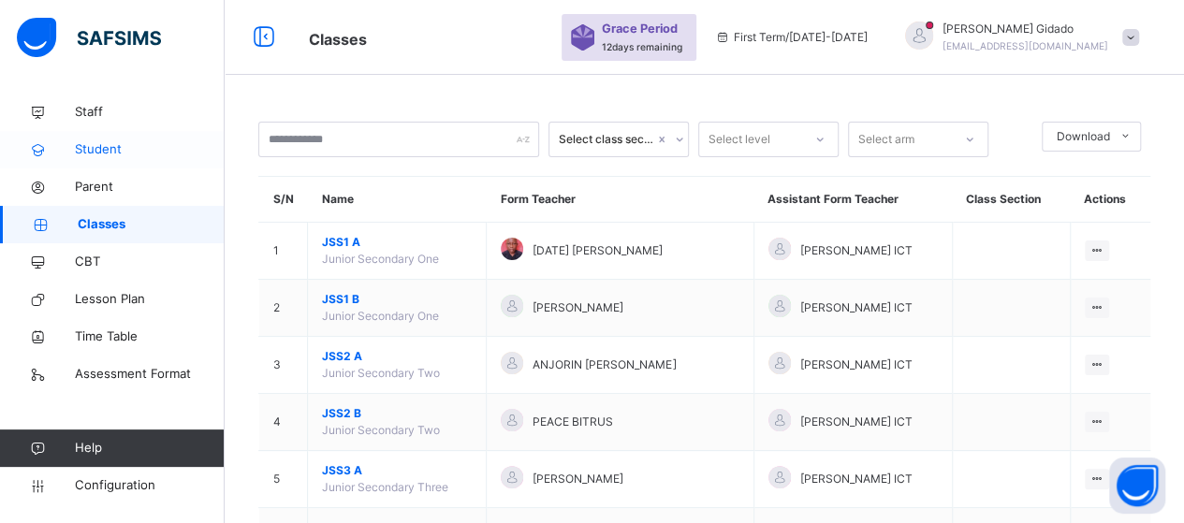
click at [107, 145] on span "Student" at bounding box center [150, 149] width 150 height 19
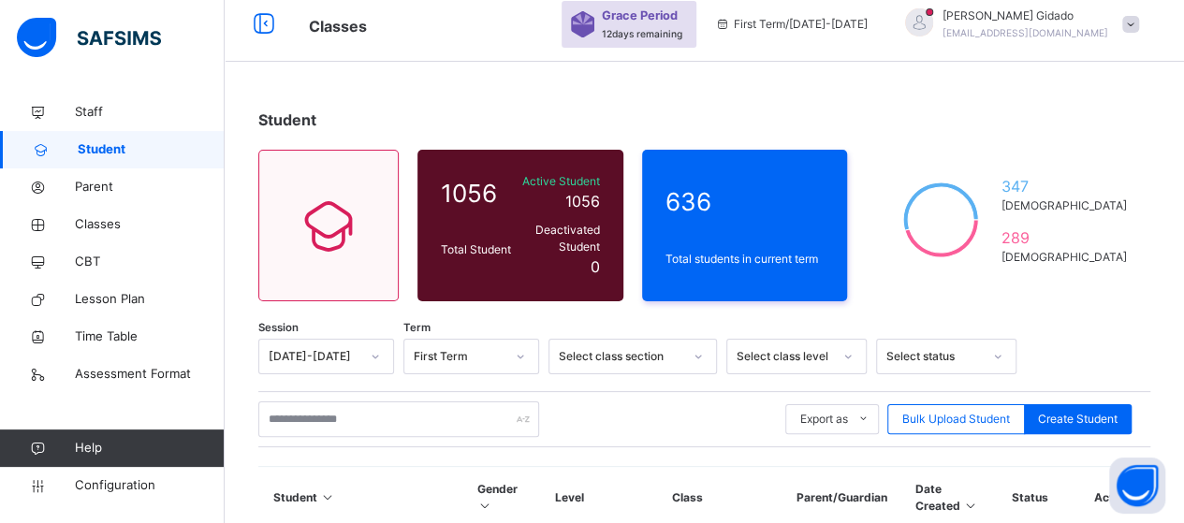
scroll to position [187, 0]
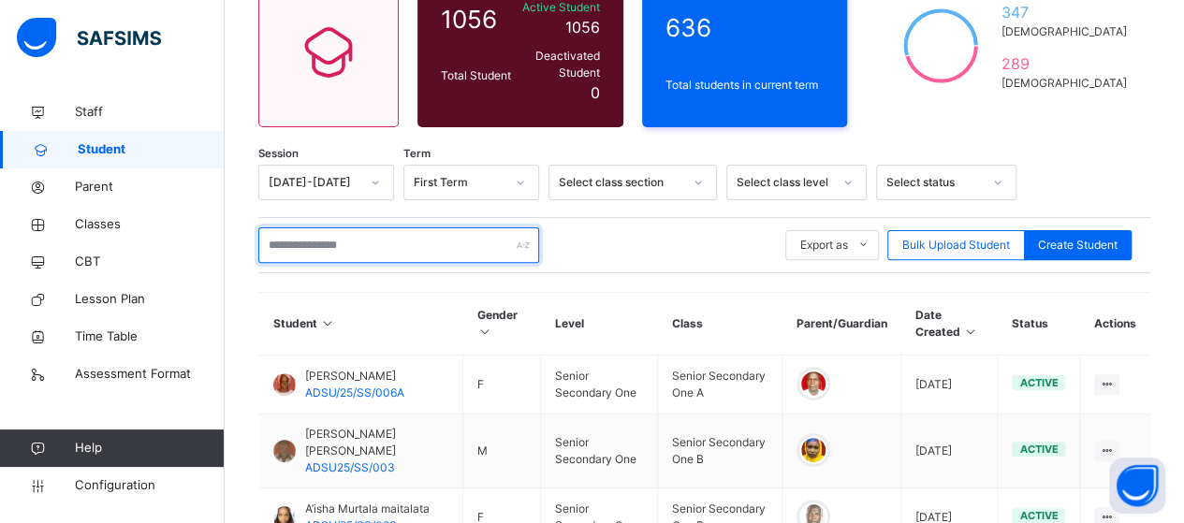
click at [331, 234] on input "text" at bounding box center [398, 245] width 281 height 36
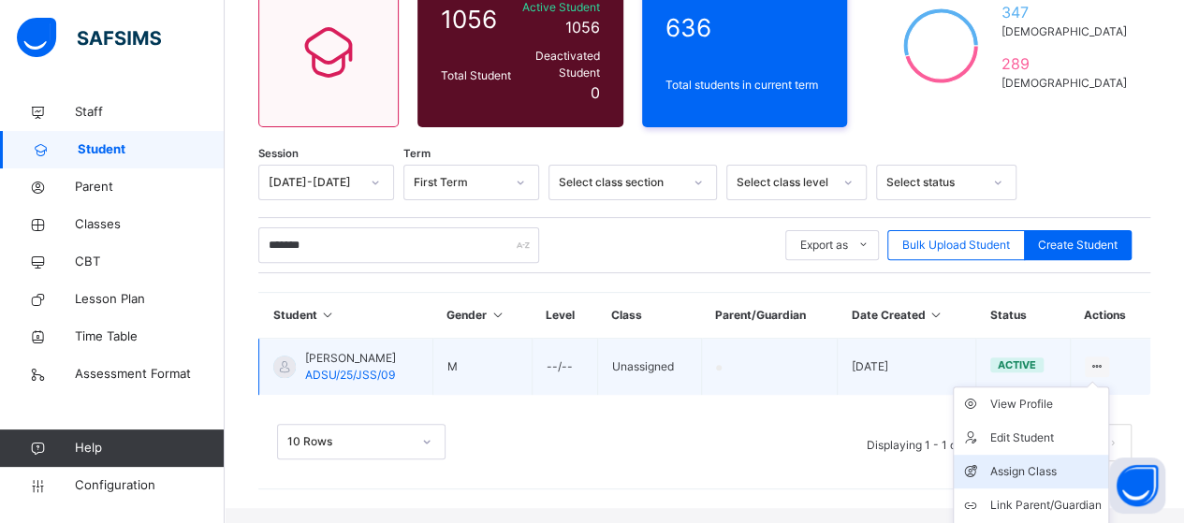
click at [1061, 462] on div "Assign Class" at bounding box center [1044, 471] width 111 height 19
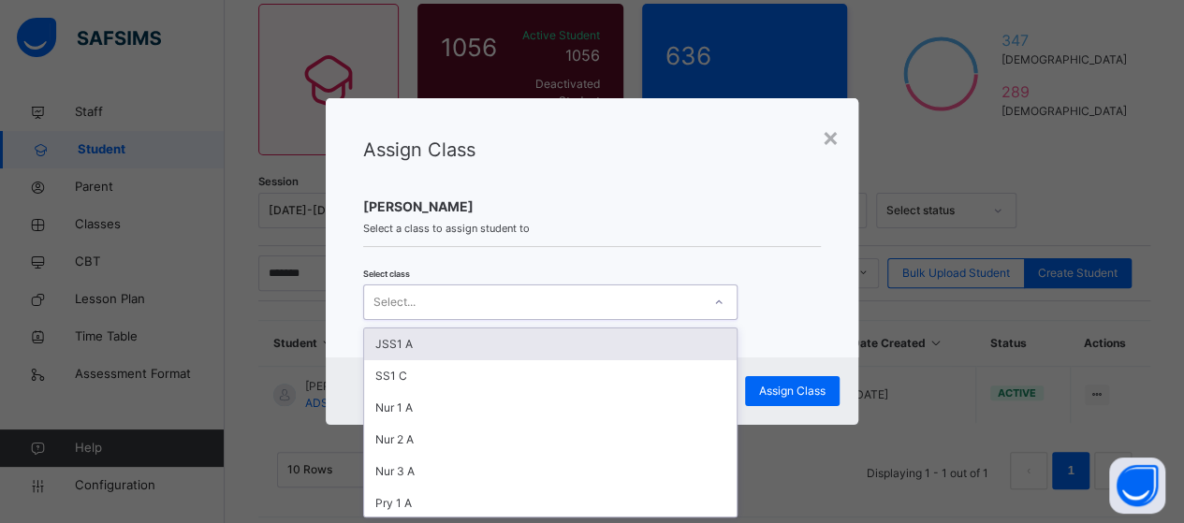
scroll to position [0, 0]
click at [715, 303] on icon at bounding box center [718, 302] width 11 height 19
click at [444, 343] on div "JSS1 A" at bounding box center [550, 344] width 372 height 32
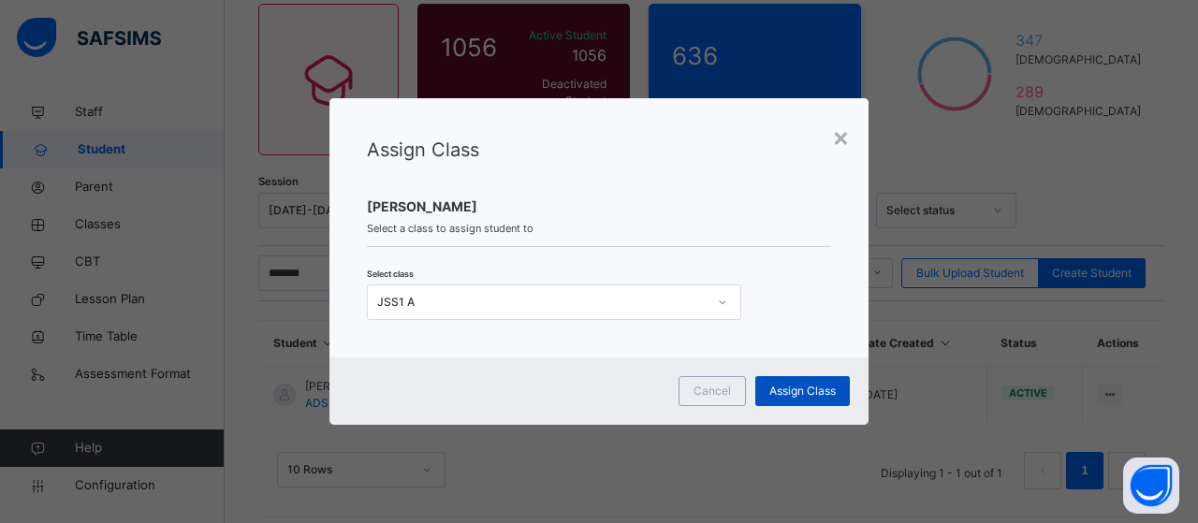
click at [782, 393] on span "Assign Class" at bounding box center [802, 391] width 66 height 17
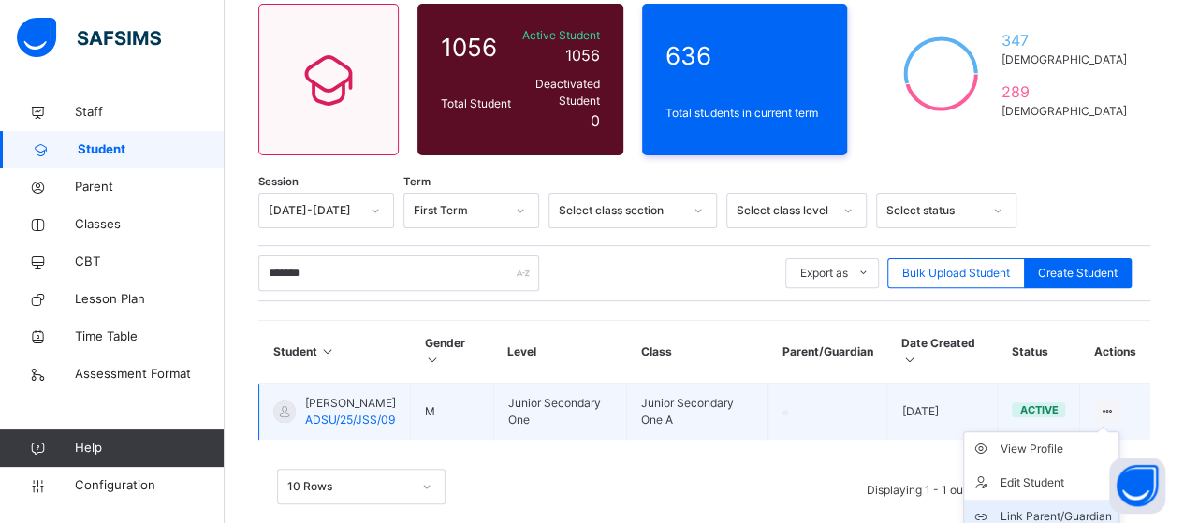
click at [1085, 507] on div "Link Parent/Guardian" at bounding box center [1054, 516] width 111 height 19
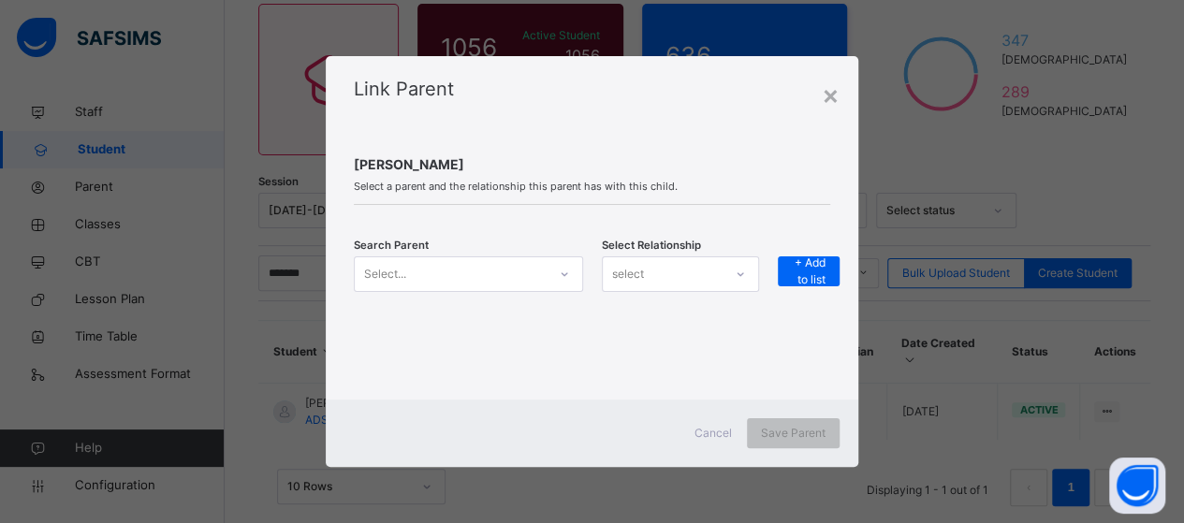
click at [564, 272] on icon at bounding box center [564, 274] width 11 height 19
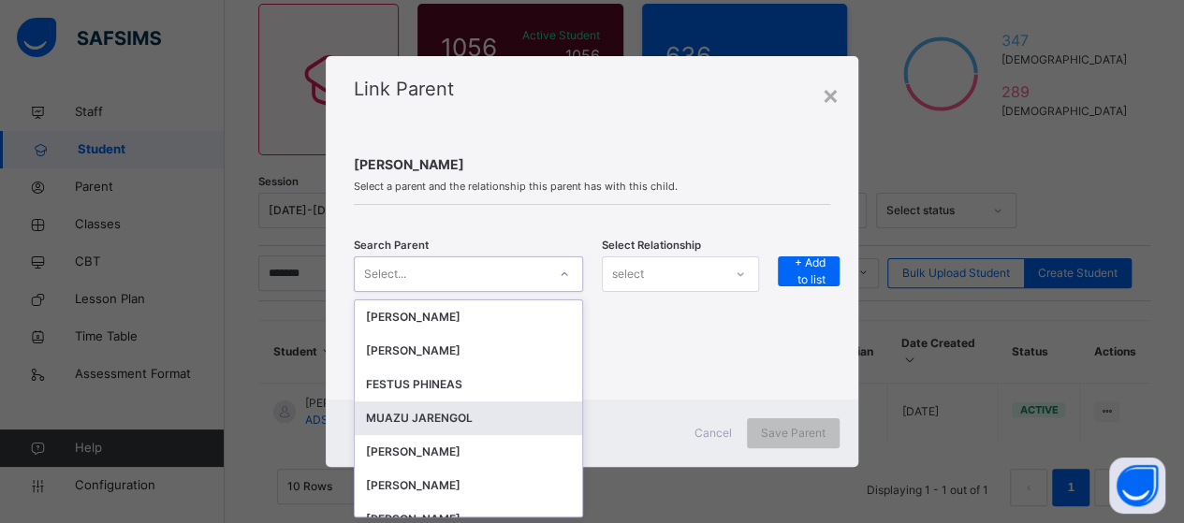
drag, startPoint x: 442, startPoint y: 415, endPoint x: 473, endPoint y: 386, distance: 42.4
click at [444, 412] on div "MUAZU JARENGOL" at bounding box center [468, 418] width 205 height 19
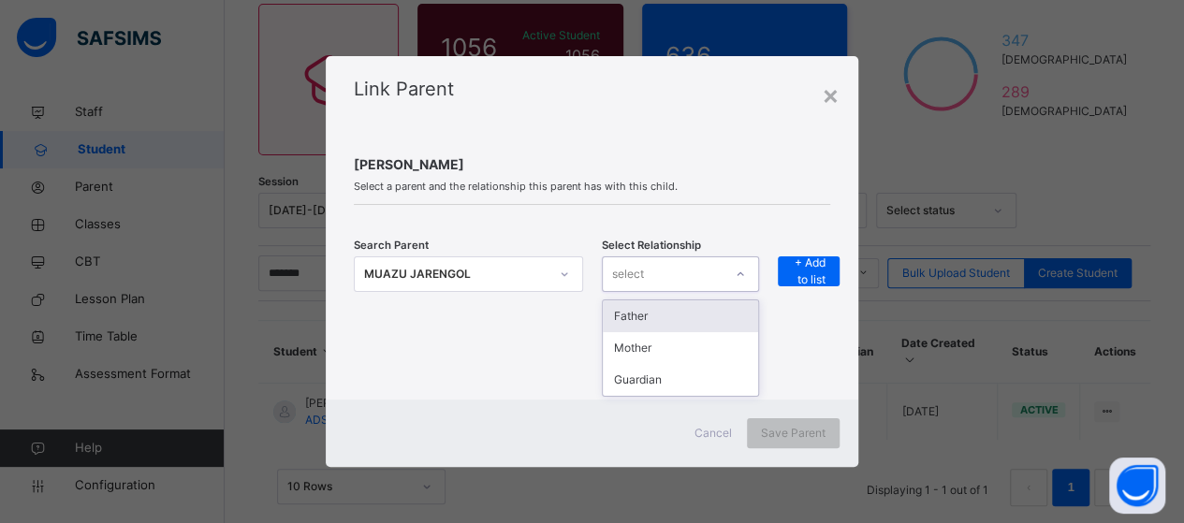
click at [735, 274] on div at bounding box center [740, 274] width 32 height 30
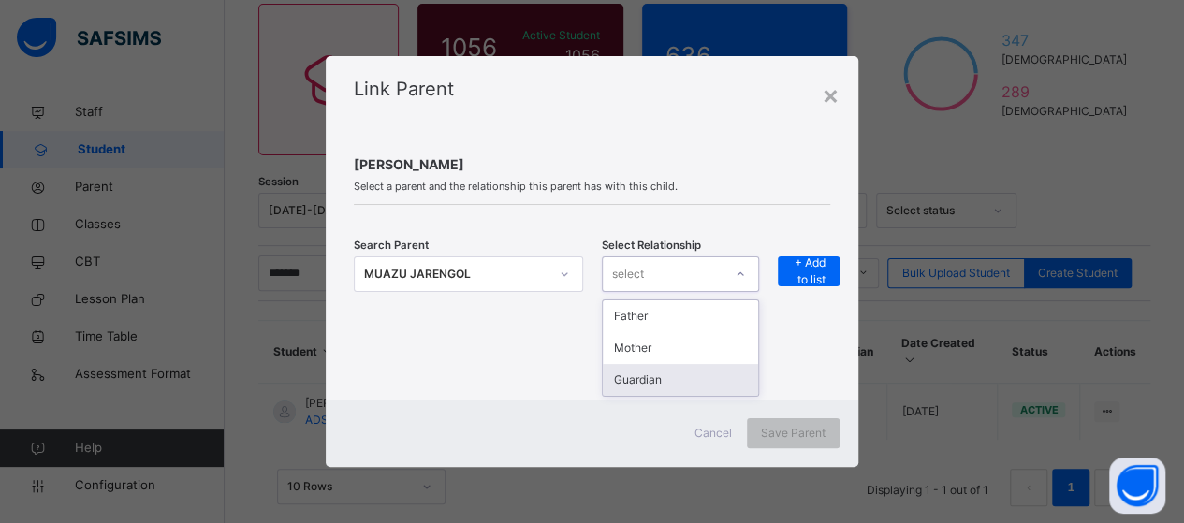
drag, startPoint x: 698, startPoint y: 375, endPoint x: 762, endPoint y: 314, distance: 88.0
click at [698, 372] on div "Guardian" at bounding box center [680, 380] width 155 height 32
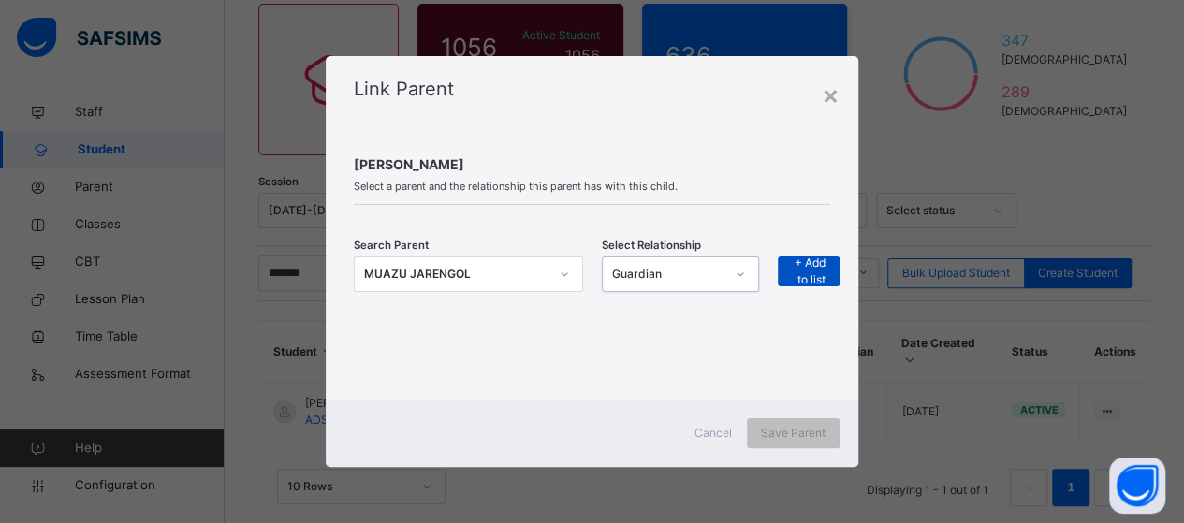
click at [820, 264] on span "+ Add to list" at bounding box center [809, 272] width 34 height 34
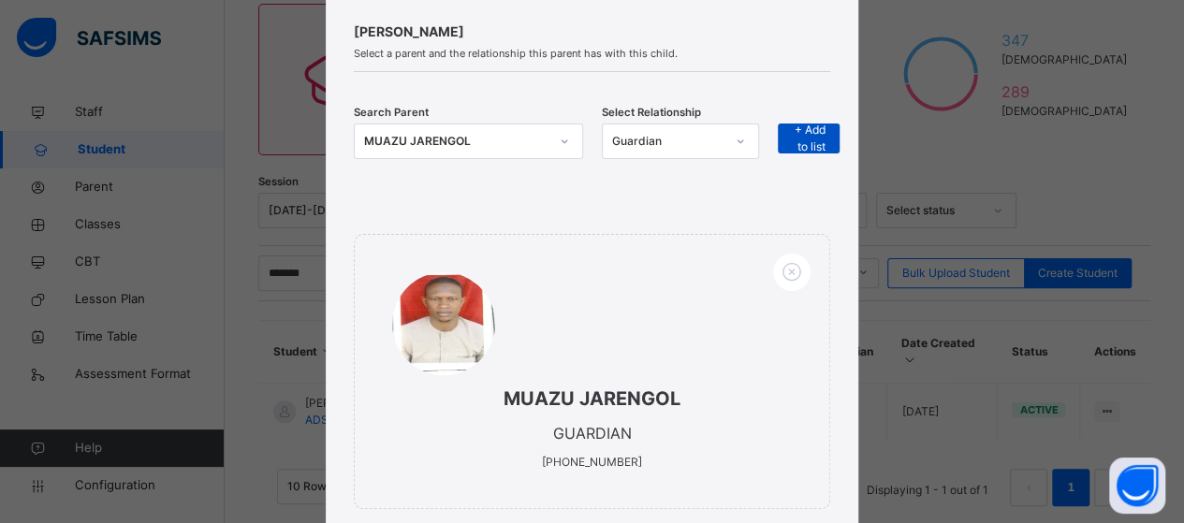
scroll to position [273, 0]
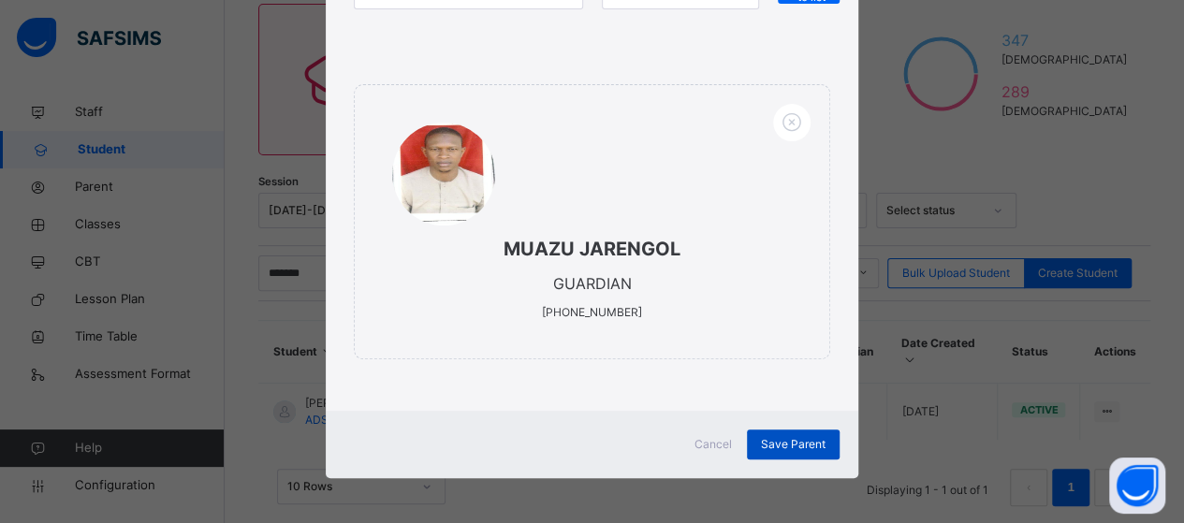
click at [802, 443] on span "Save Parent" at bounding box center [793, 444] width 65 height 17
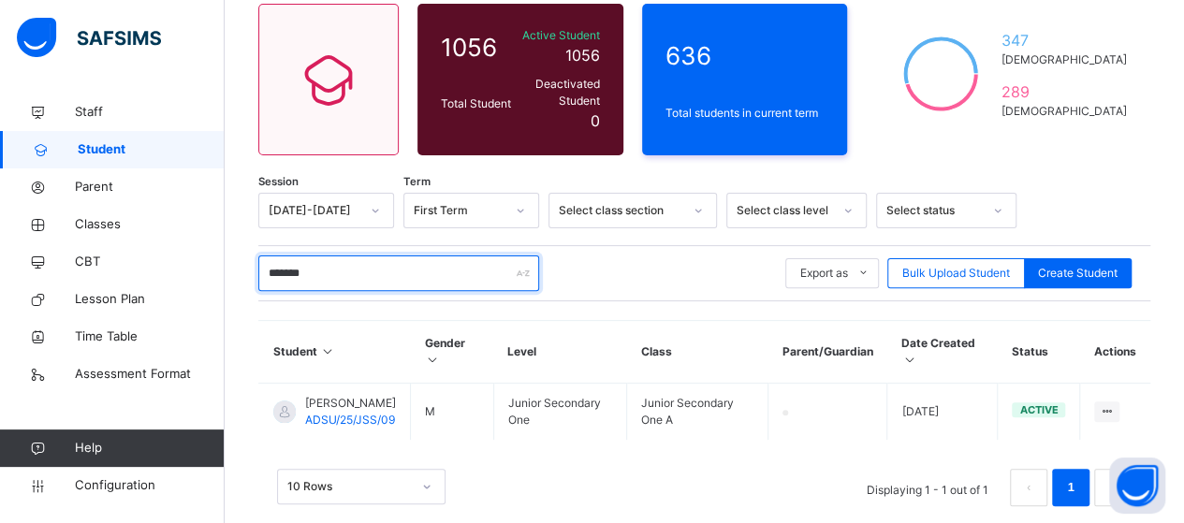
click at [342, 263] on input "*******" at bounding box center [398, 273] width 281 height 36
type input "*"
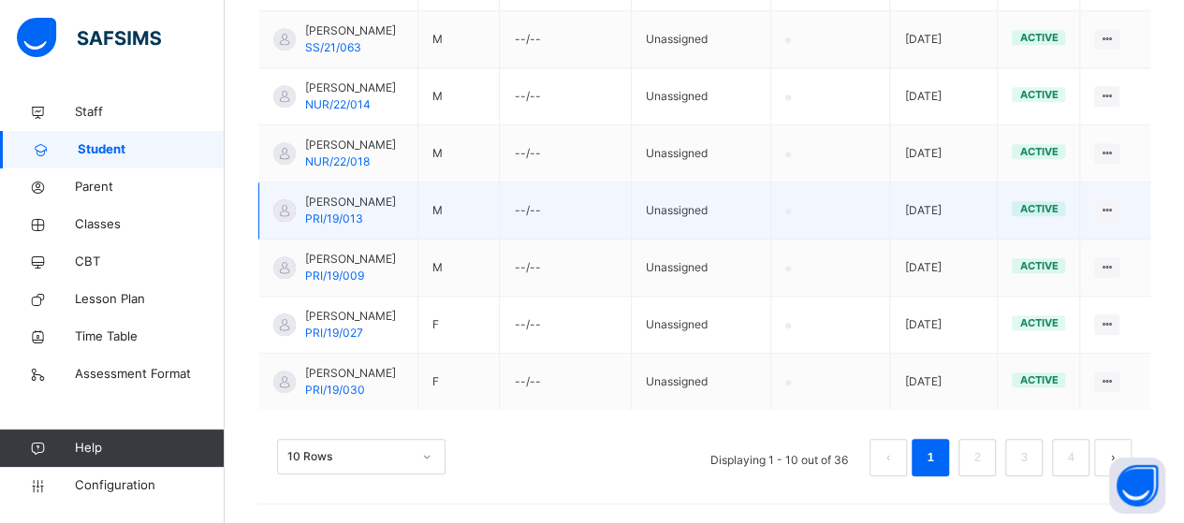
scroll to position [722, 0]
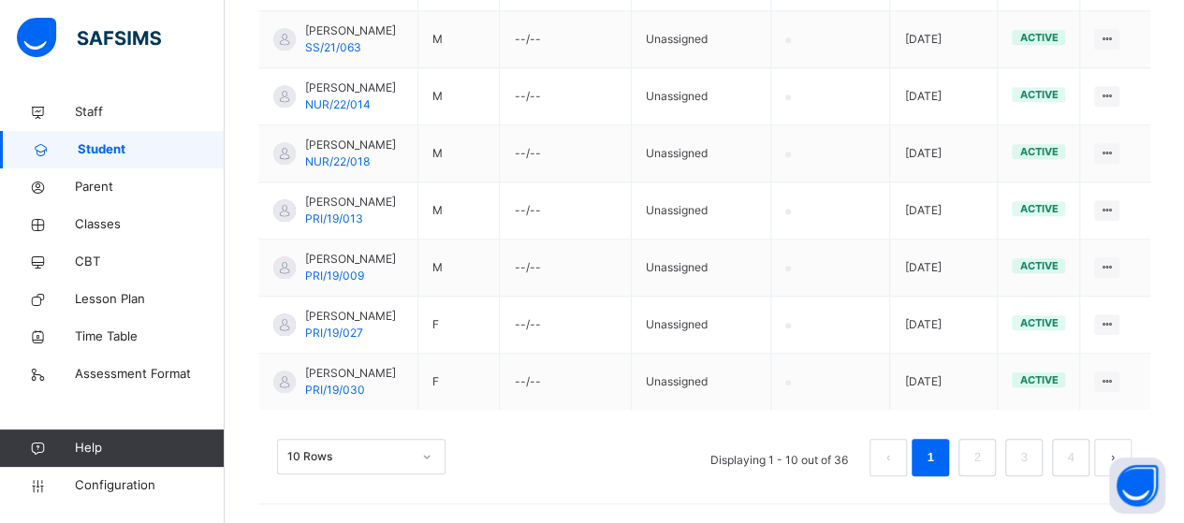
type input "******"
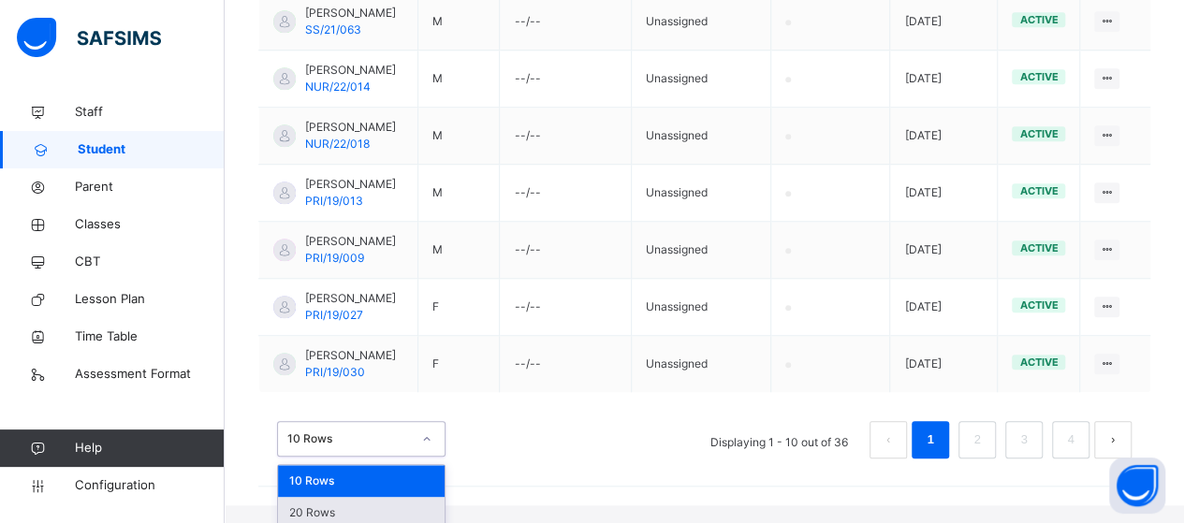
scroll to position [778, 0]
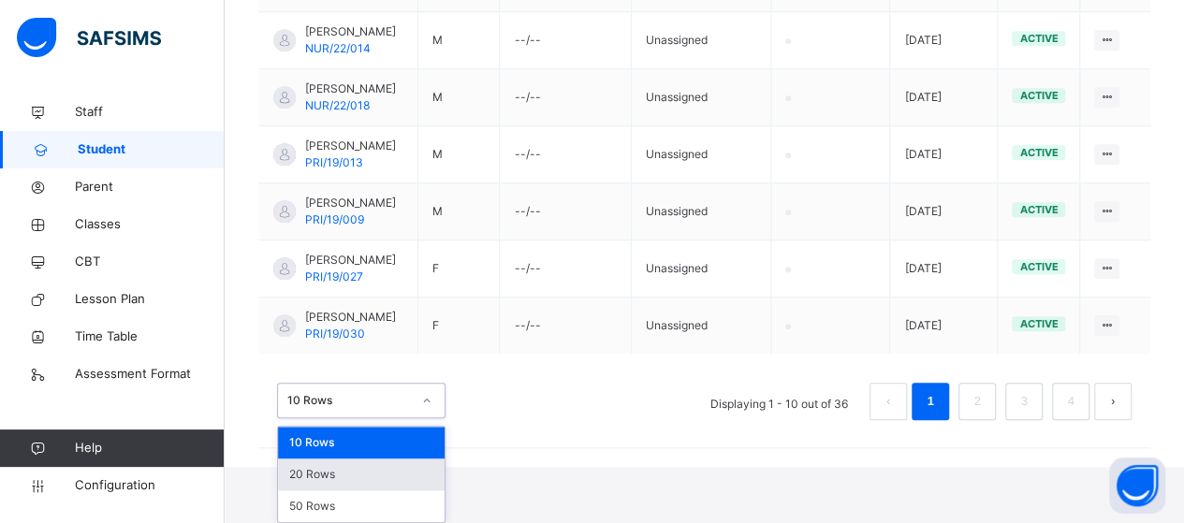
click at [427, 418] on div "option 20 Rows focused, 2 of 3. 3 results available. Use Up and Down to choose …" at bounding box center [361, 401] width 168 height 36
click at [388, 508] on div "50 Rows" at bounding box center [361, 506] width 167 height 32
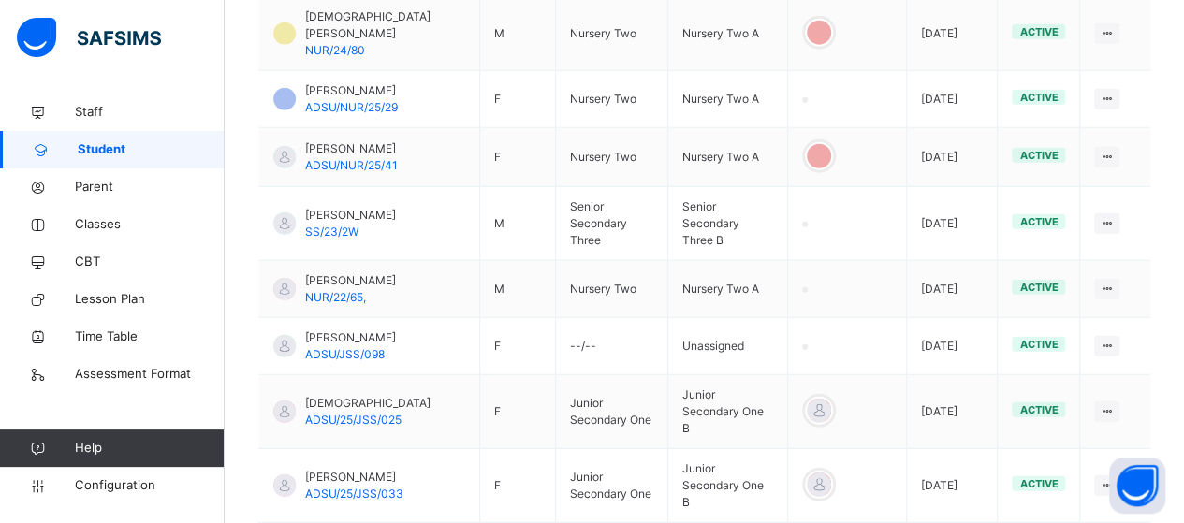
scroll to position [2298, 0]
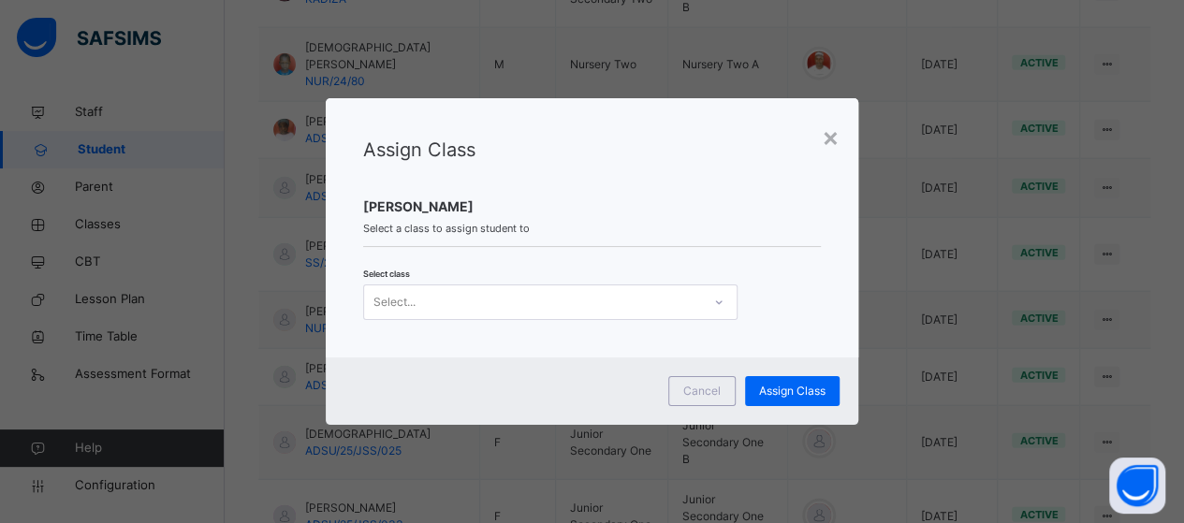
scroll to position [0, 0]
click at [717, 302] on icon at bounding box center [718, 302] width 11 height 19
click at [594, 324] on div "Assign Class [PERSON_NAME] Select a class to assign student to Select class Sel…" at bounding box center [592, 227] width 532 height 259
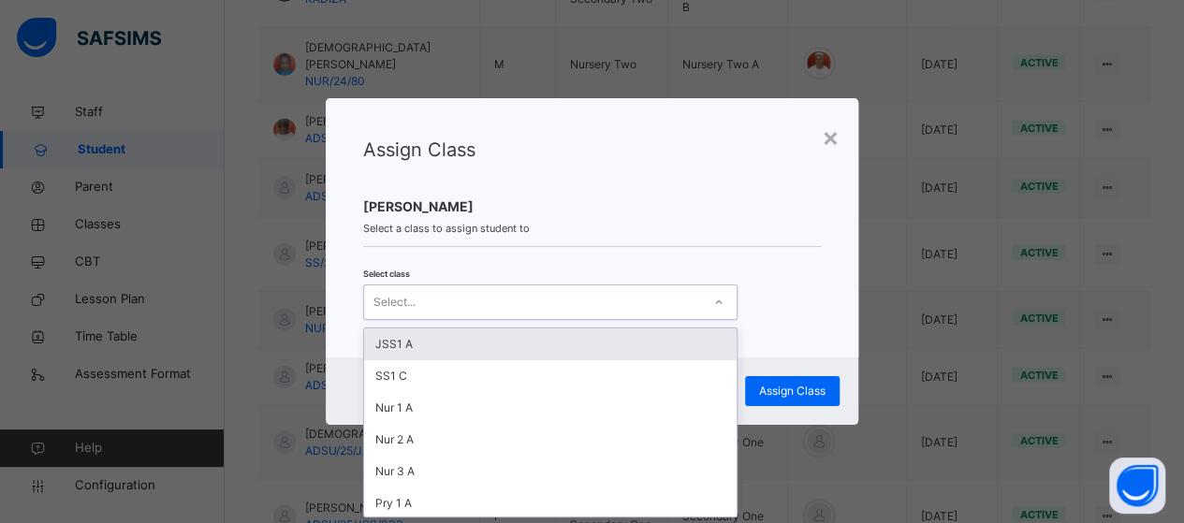
click at [713, 313] on div at bounding box center [719, 302] width 32 height 30
click at [592, 338] on div "JSS1 A" at bounding box center [550, 344] width 372 height 32
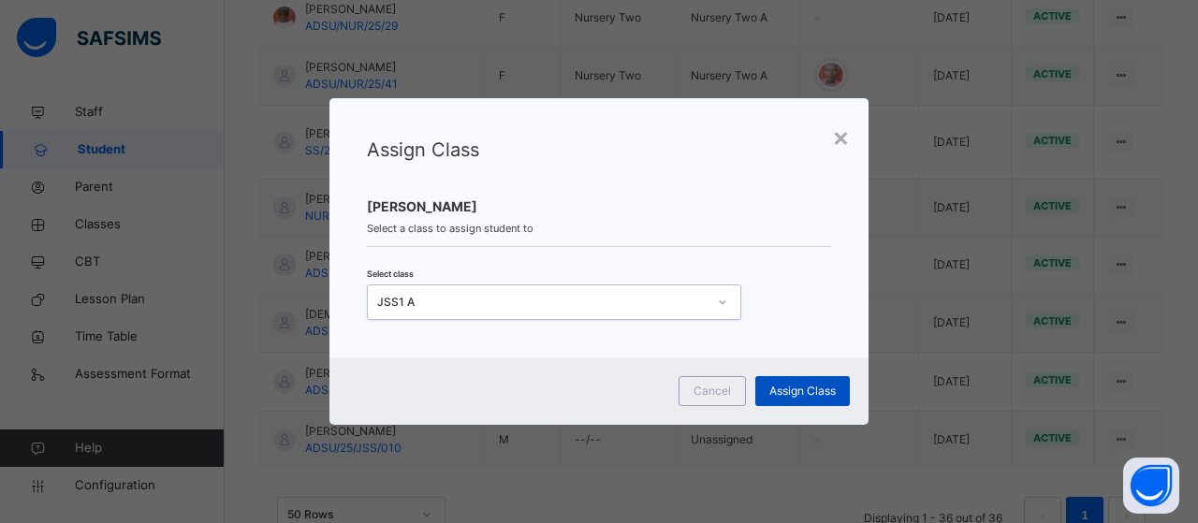
click at [799, 390] on span "Assign Class" at bounding box center [802, 391] width 66 height 17
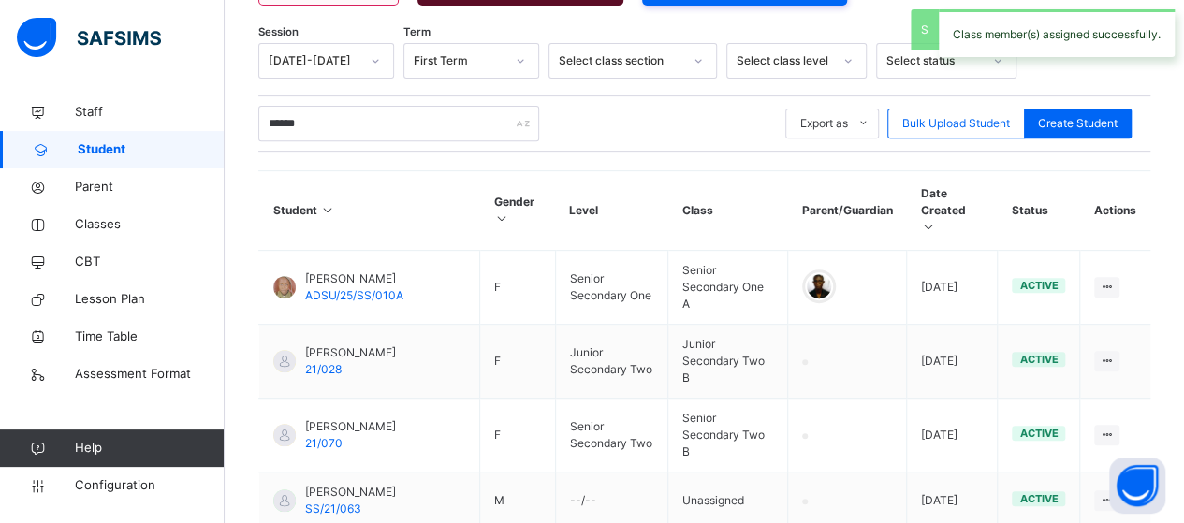
scroll to position [2250, 0]
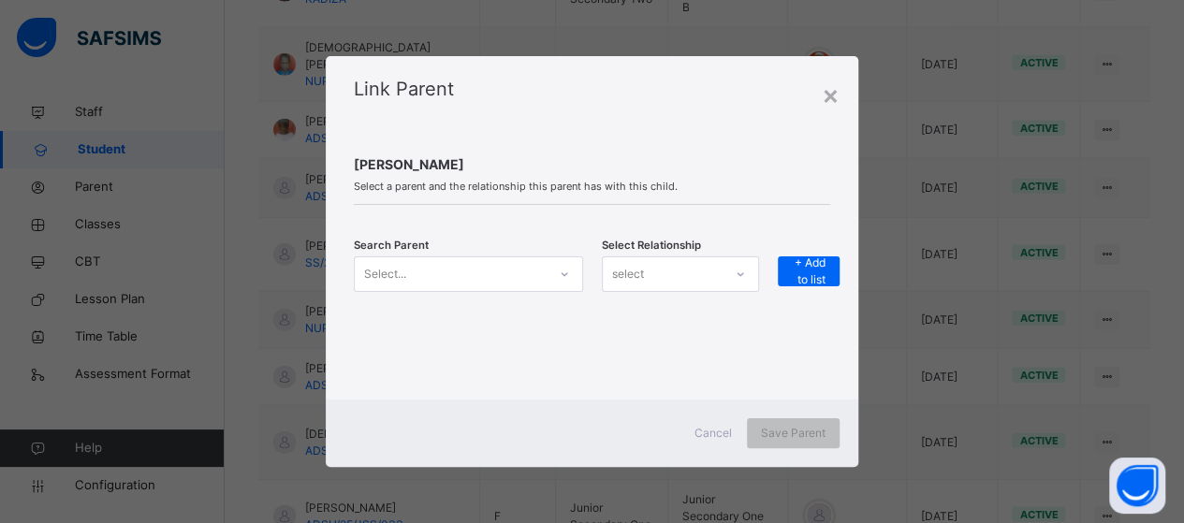
click at [568, 272] on icon at bounding box center [564, 274] width 11 height 19
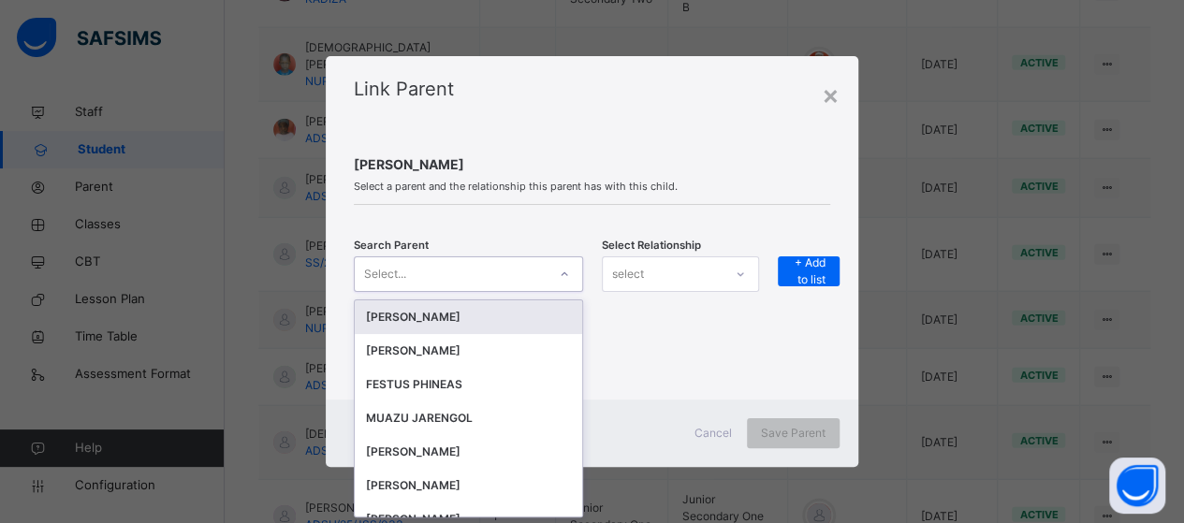
scroll to position [0, 0]
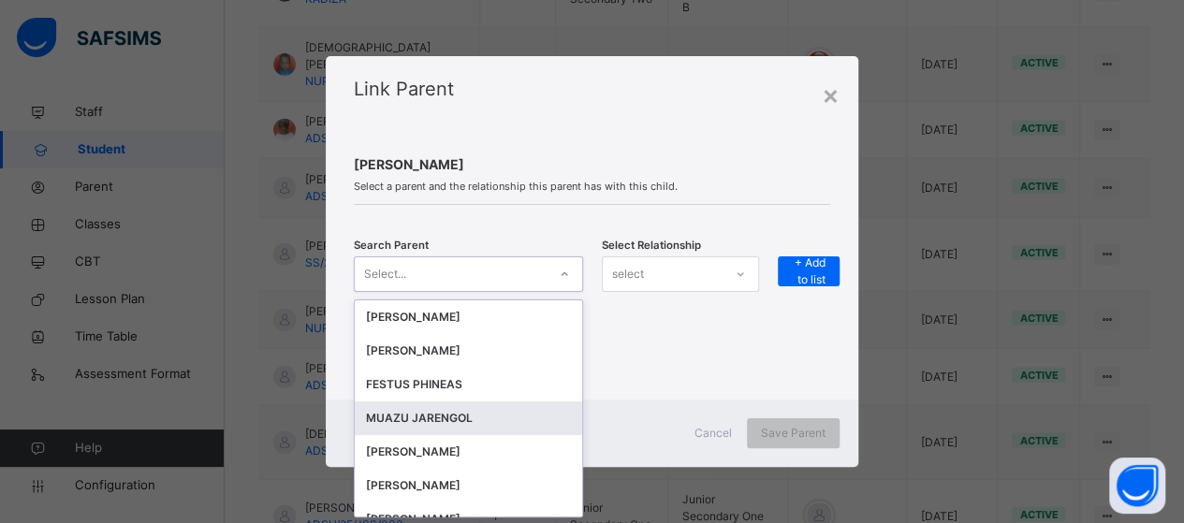
click at [445, 414] on div "MUAZU JARENGOL" at bounding box center [468, 418] width 205 height 19
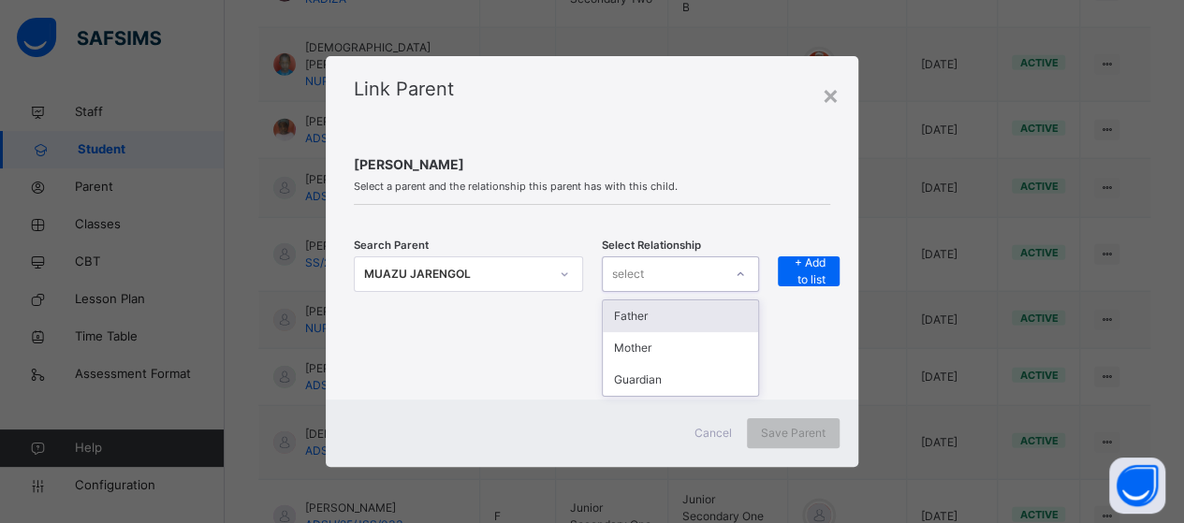
click at [743, 272] on icon at bounding box center [740, 274] width 11 height 19
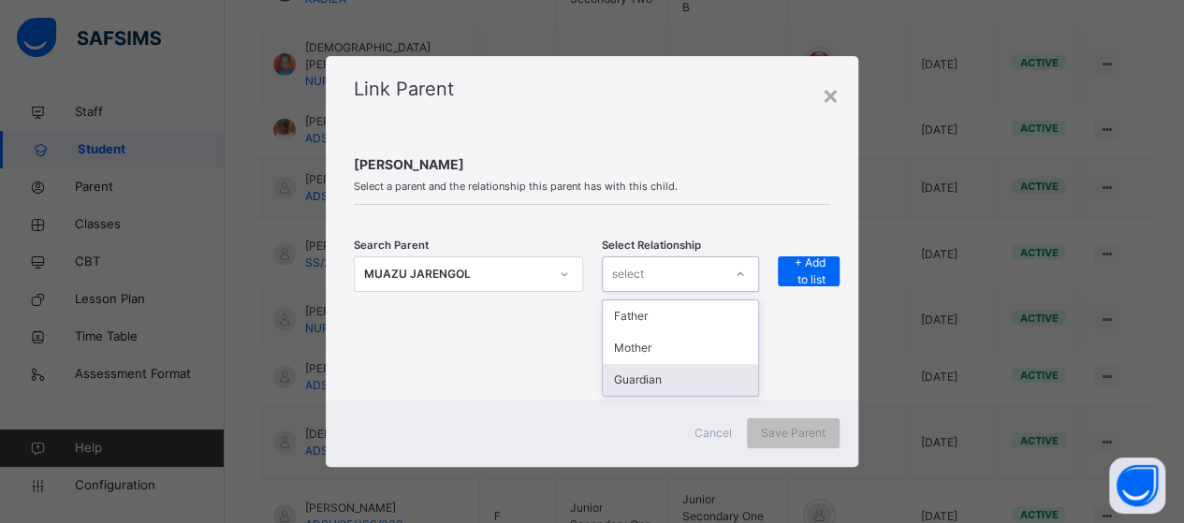
click at [658, 378] on div "Guardian" at bounding box center [680, 380] width 155 height 32
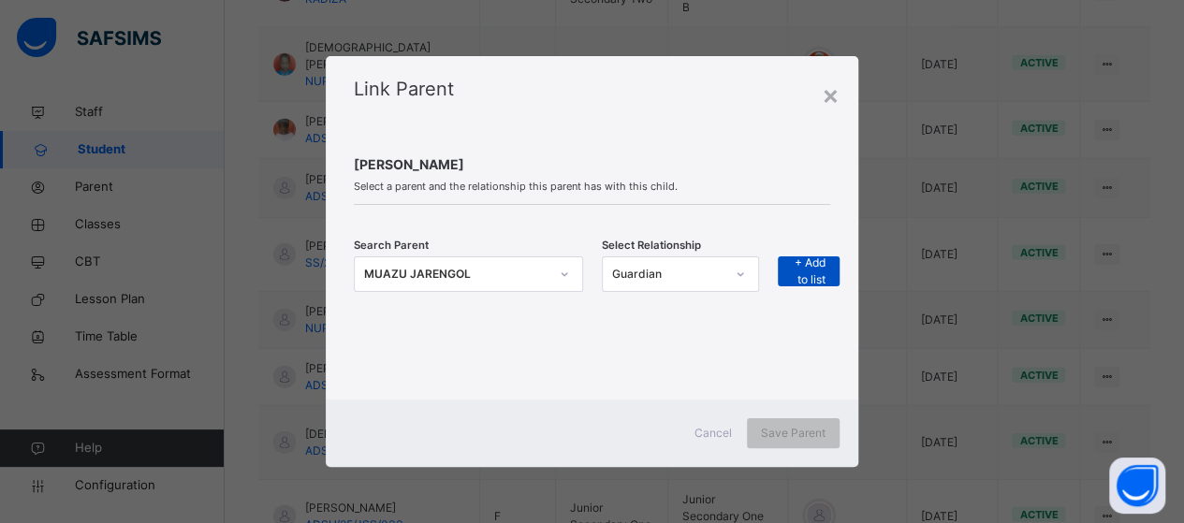
click at [824, 273] on span "+ Add to list" at bounding box center [809, 272] width 34 height 34
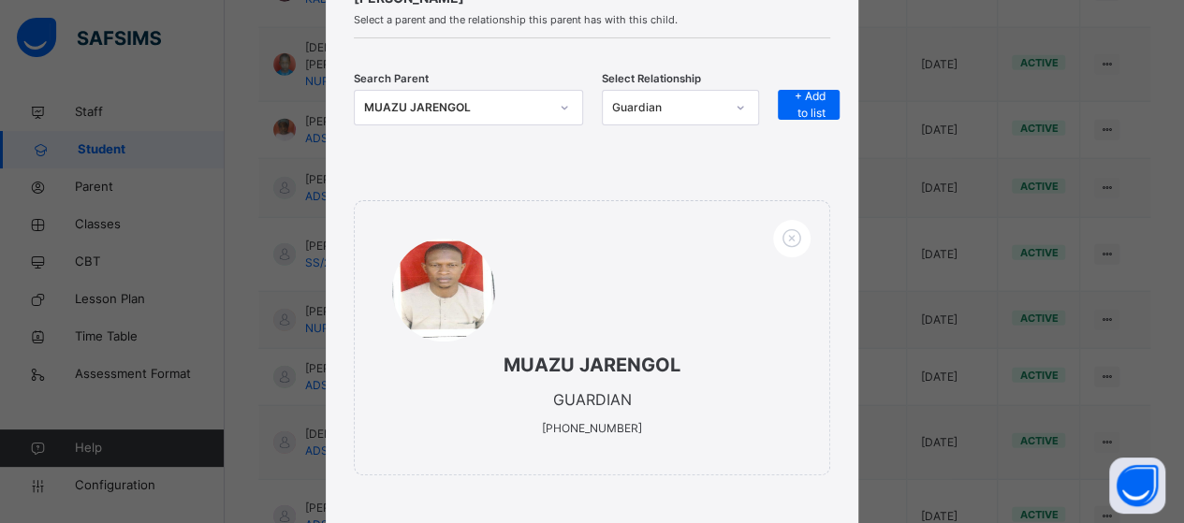
scroll to position [273, 0]
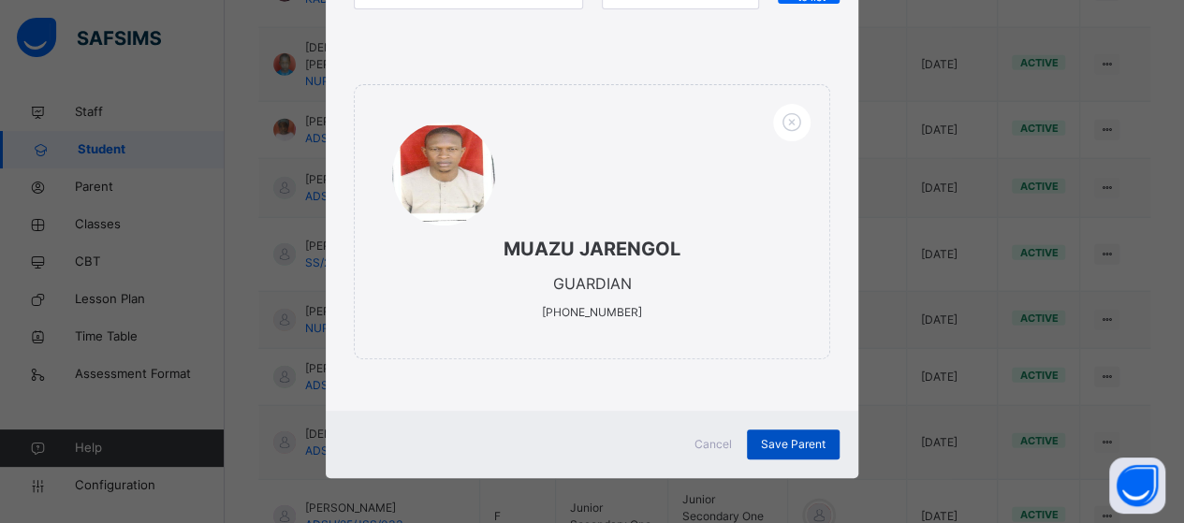
click at [771, 436] on span "Save Parent" at bounding box center [793, 444] width 65 height 17
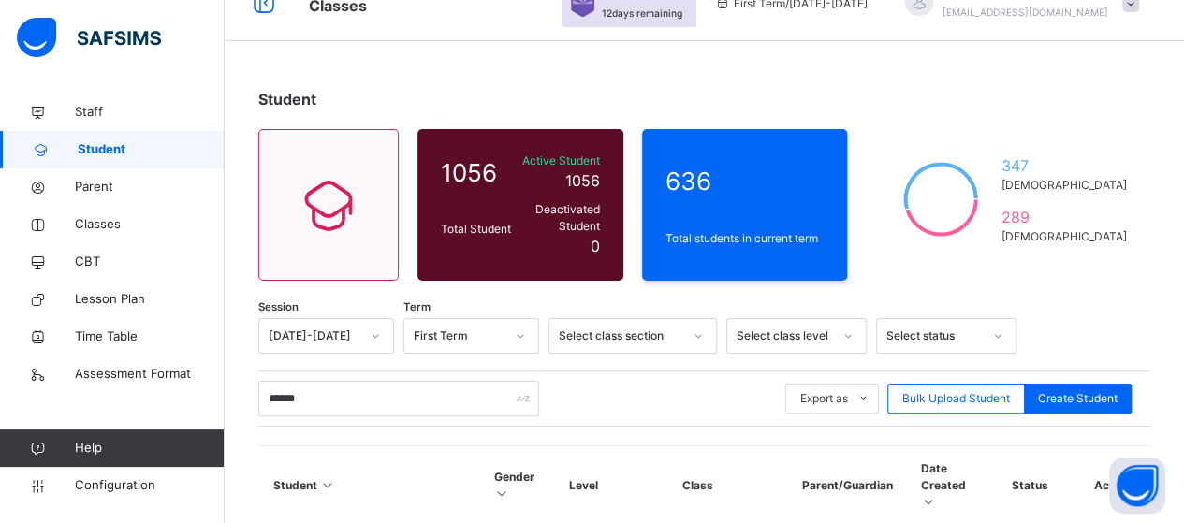
scroll to position [0, 0]
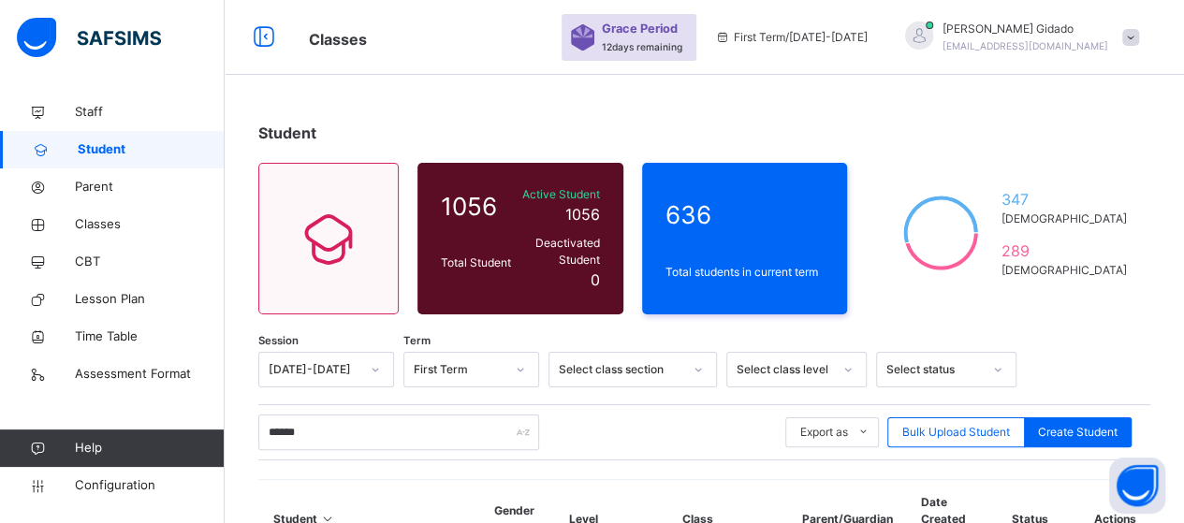
click at [1145, 22] on div "[PERSON_NAME] [EMAIL_ADDRESS][DOMAIN_NAME]" at bounding box center [1017, 38] width 262 height 34
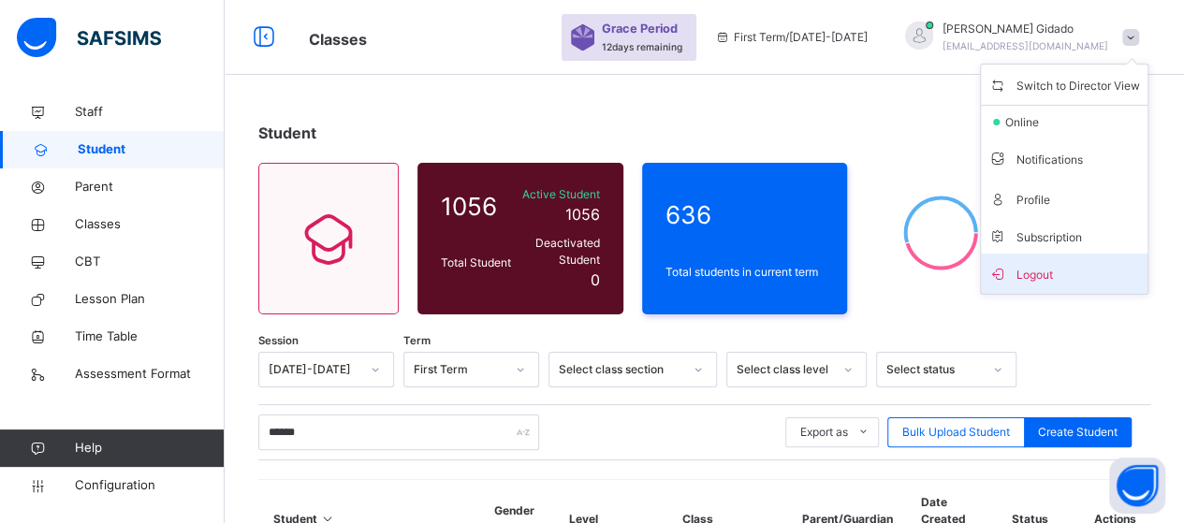
click at [1076, 269] on span "Logout" at bounding box center [1064, 273] width 152 height 25
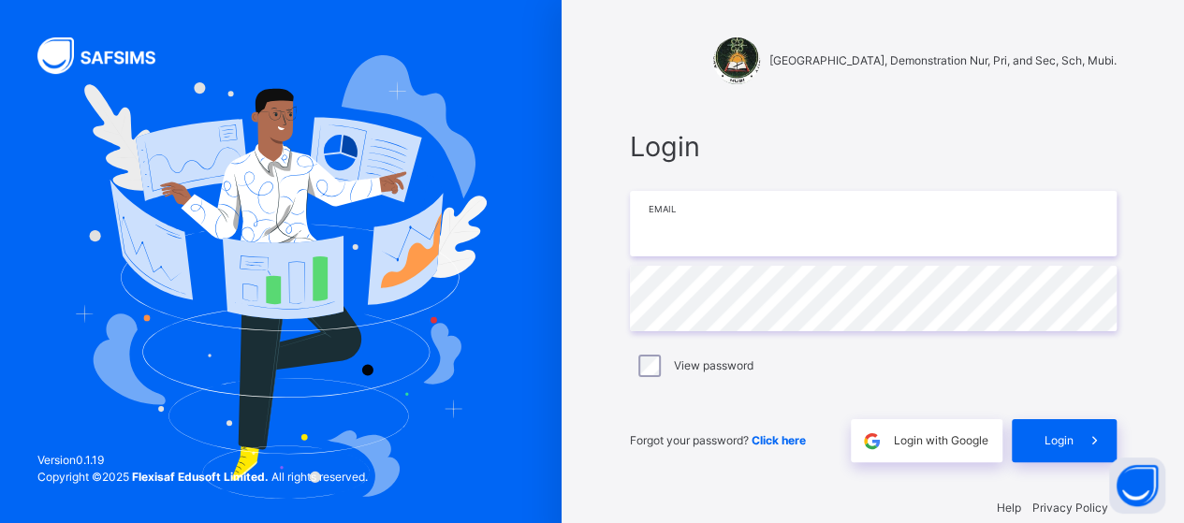
type input "**********"
